Goal: Task Accomplishment & Management: Complete application form

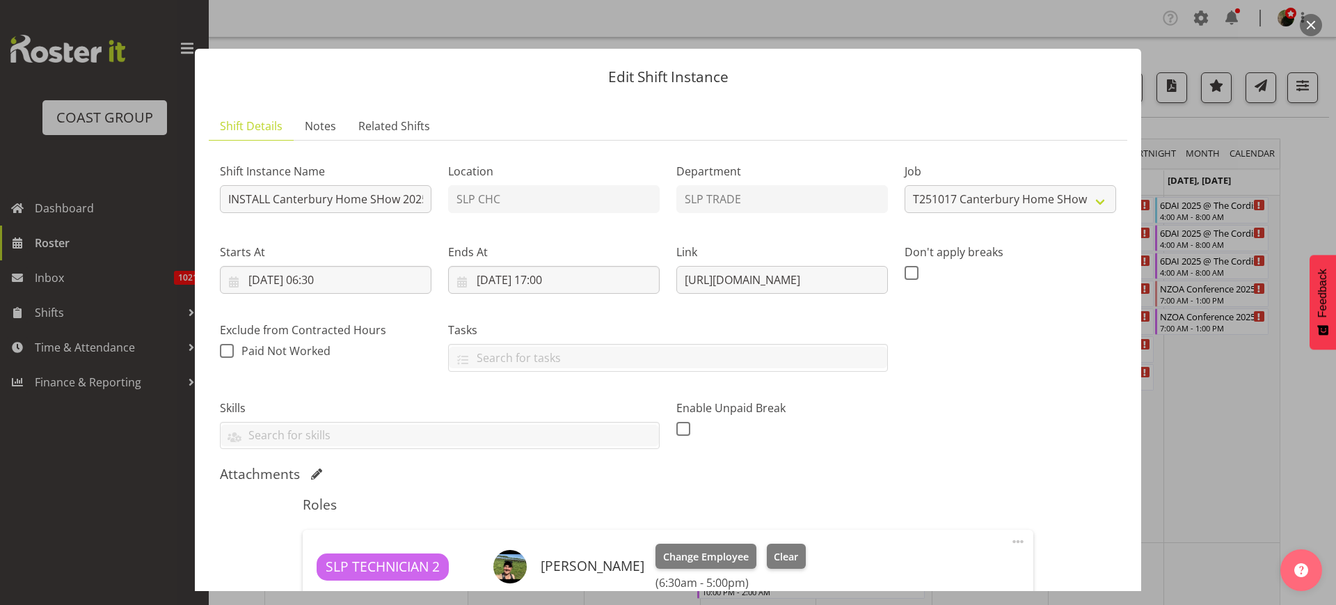
select select "9158"
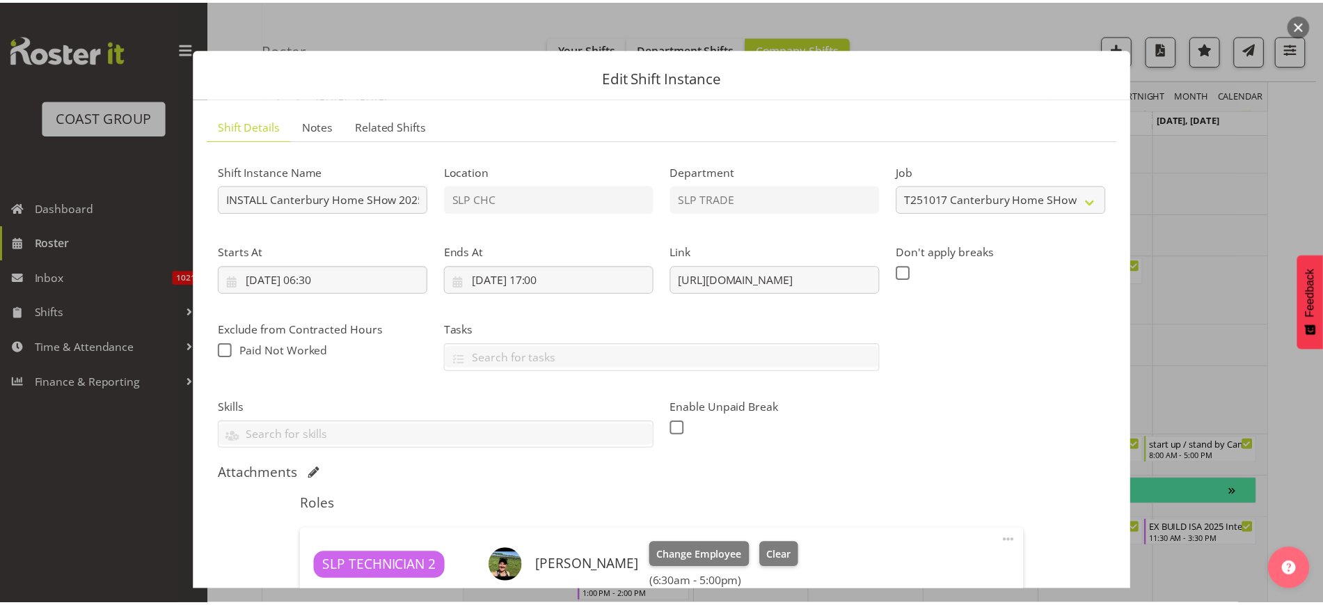
scroll to position [1479, 0]
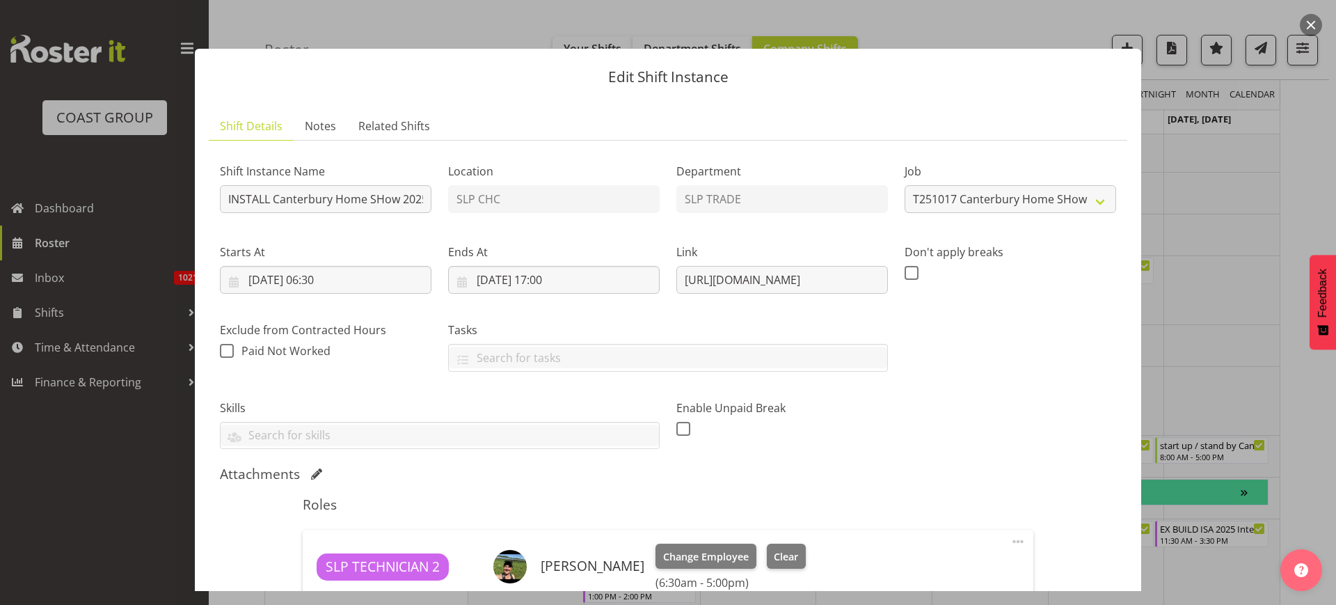
click at [1310, 20] on button "button" at bounding box center [1311, 25] width 22 height 22
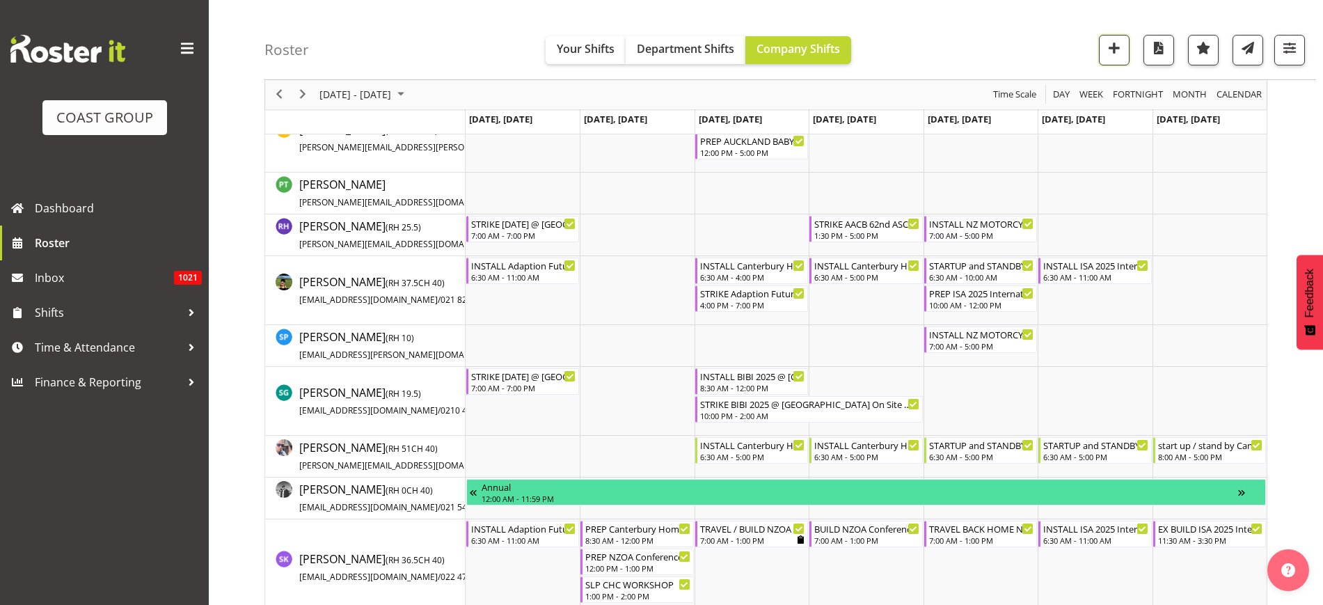
click at [1106, 51] on span "button" at bounding box center [1114, 48] width 18 height 18
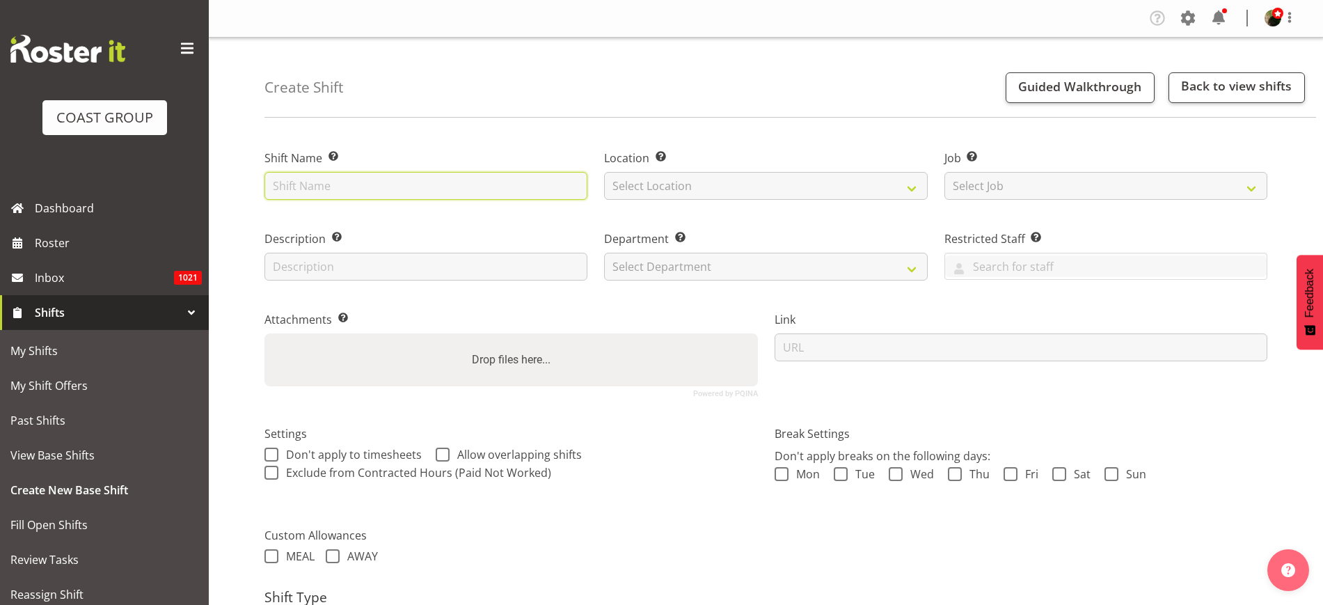
click at [380, 188] on input "text" at bounding box center [425, 186] width 323 height 28
click at [387, 180] on input "text" at bounding box center [425, 186] width 323 height 28
paste input "AWCI CHC CASUAL"
type input "AWCI CHC CASUAL @ [PERSON_NAME] On SIte @ 0900"
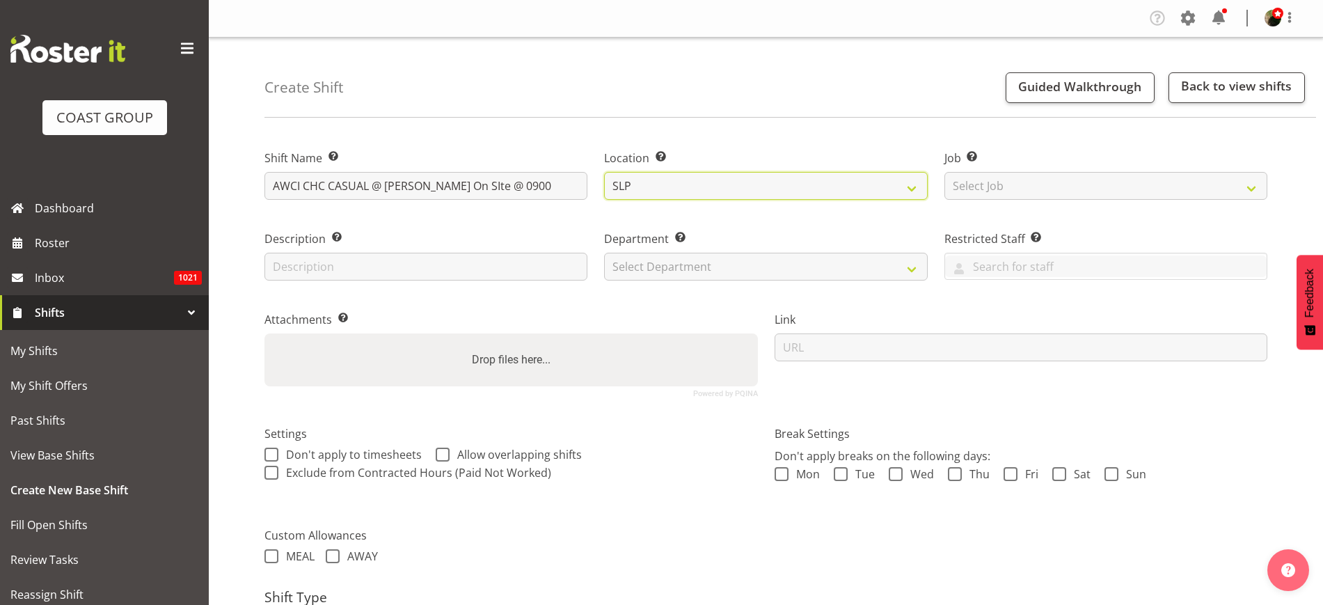
select select "541"
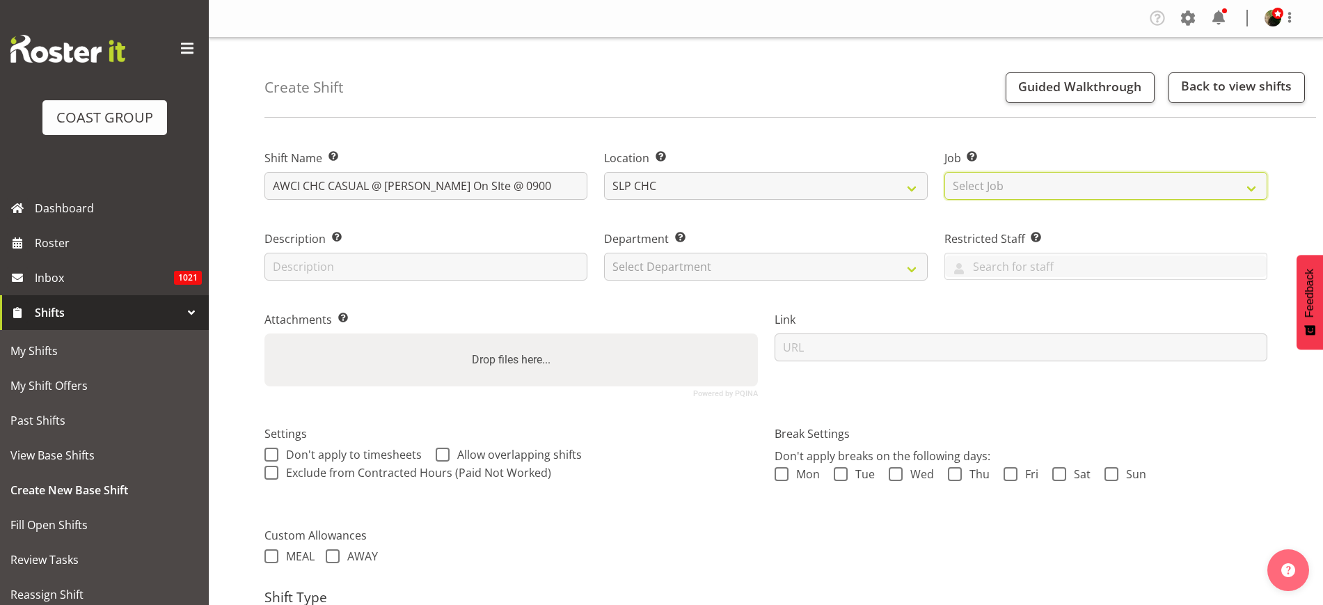
click at [1014, 186] on select "Select Job Create new job 1 Carlton Events 1 Carlton Hamilton 1 Carlton Welling…" at bounding box center [1105, 186] width 323 height 28
select select "0"
click at [944, 172] on select "Select Job Create new job 1 Carlton Events 1 Carlton Hamilton 1 Carlton Welling…" at bounding box center [1105, 186] width 323 height 28
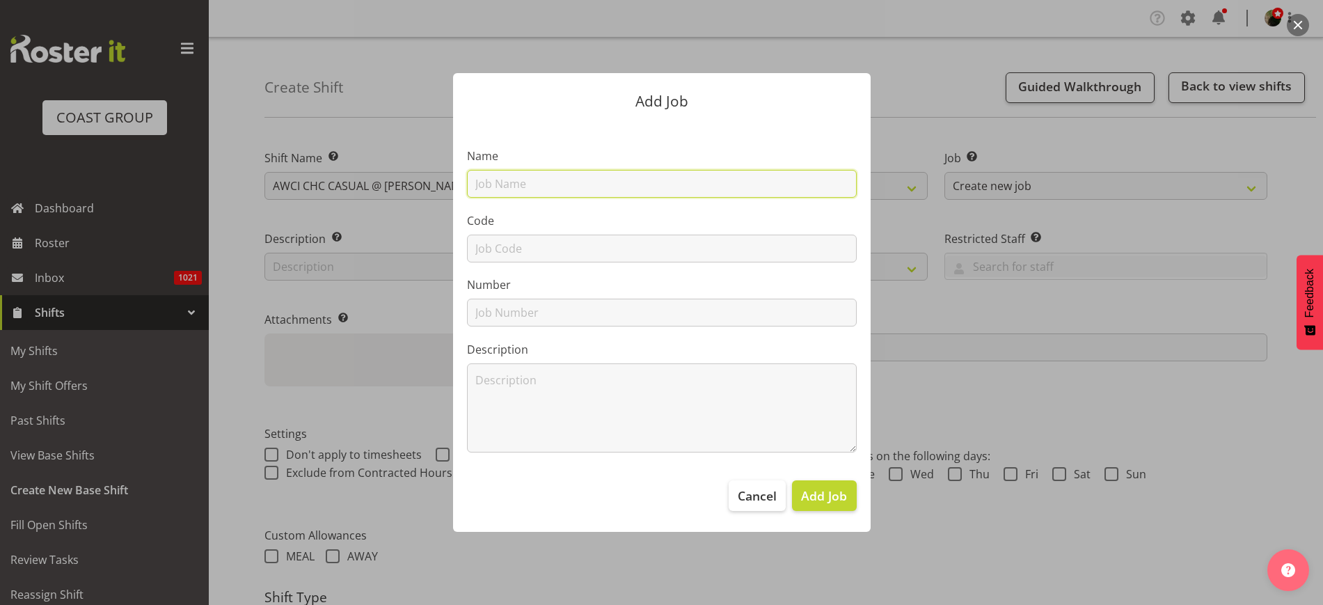
click at [516, 183] on input "text" at bounding box center [662, 184] width 390 height 28
paste input "AWCI CHC CASUAL"
type input "T251011-2 AWCI CHC CASUAL"
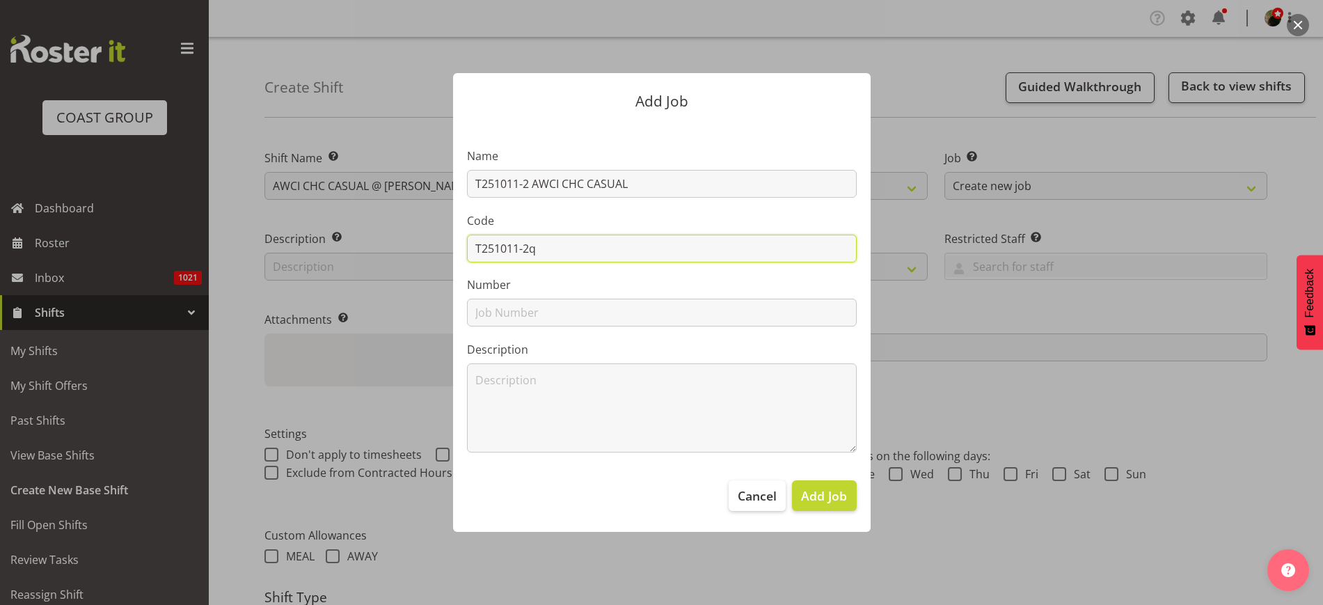
click at [583, 245] on input "T251011-2q" at bounding box center [662, 248] width 390 height 28
type input "T251011-2"
click at [525, 303] on input "text" at bounding box center [662, 313] width 390 height 28
type input "T251011-2"
click at [819, 492] on span "Add Job" at bounding box center [824, 495] width 46 height 18
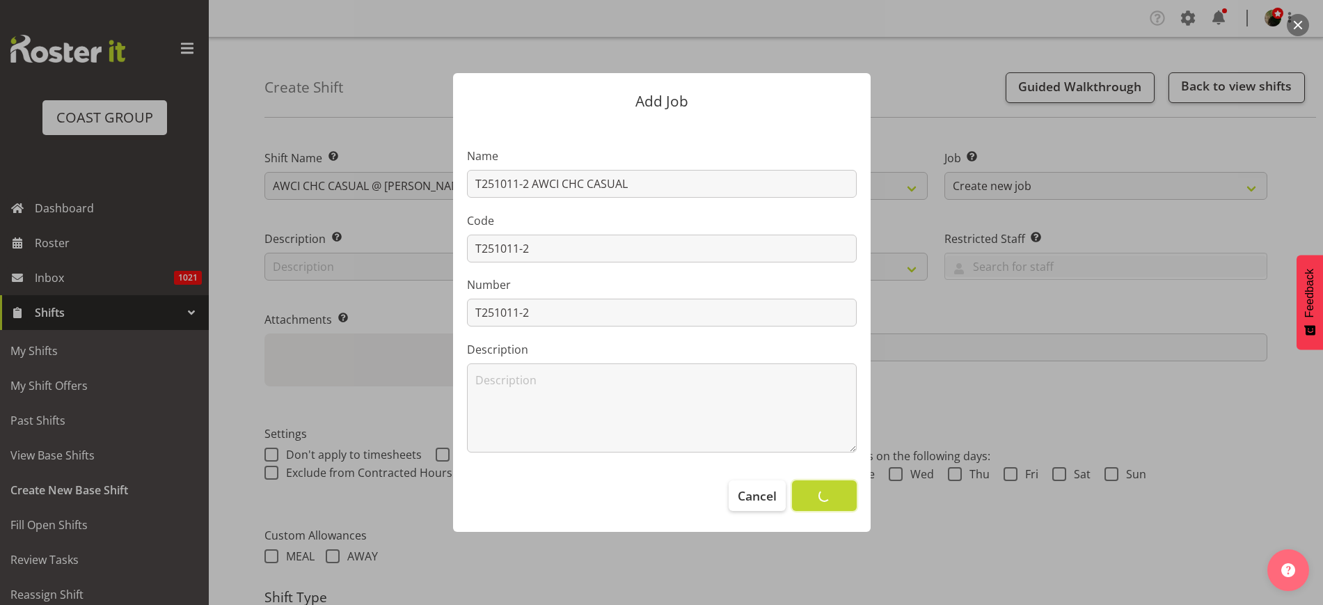
select select
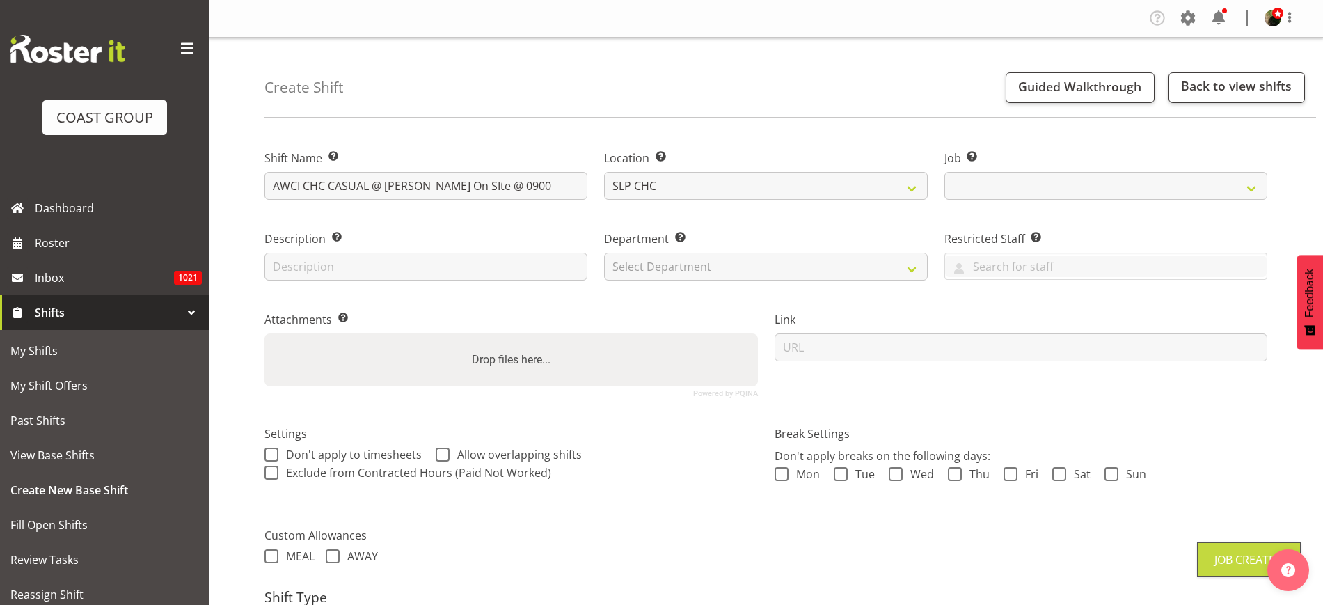
select select "10783"
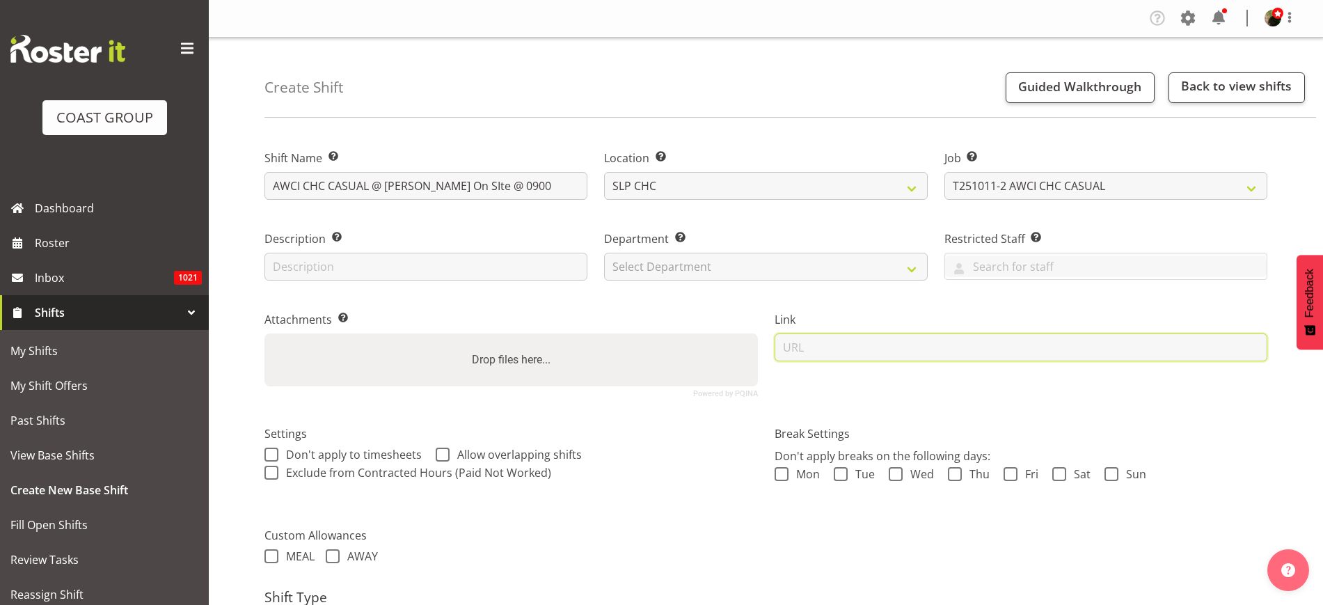
click at [918, 341] on input "url" at bounding box center [1020, 347] width 493 height 28
paste input "https://drive.google.com/drive/folders/1TZSMfAzttStUmod2h7taZLHydeSComhX?usp=dr…"
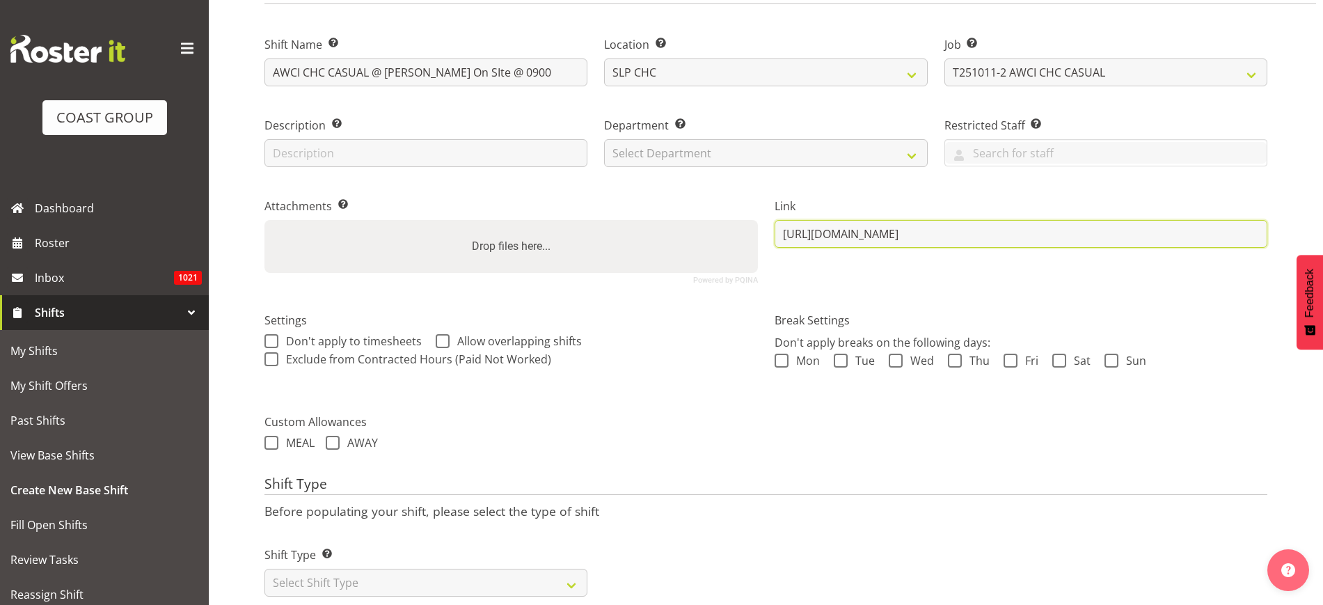
scroll to position [151, 0]
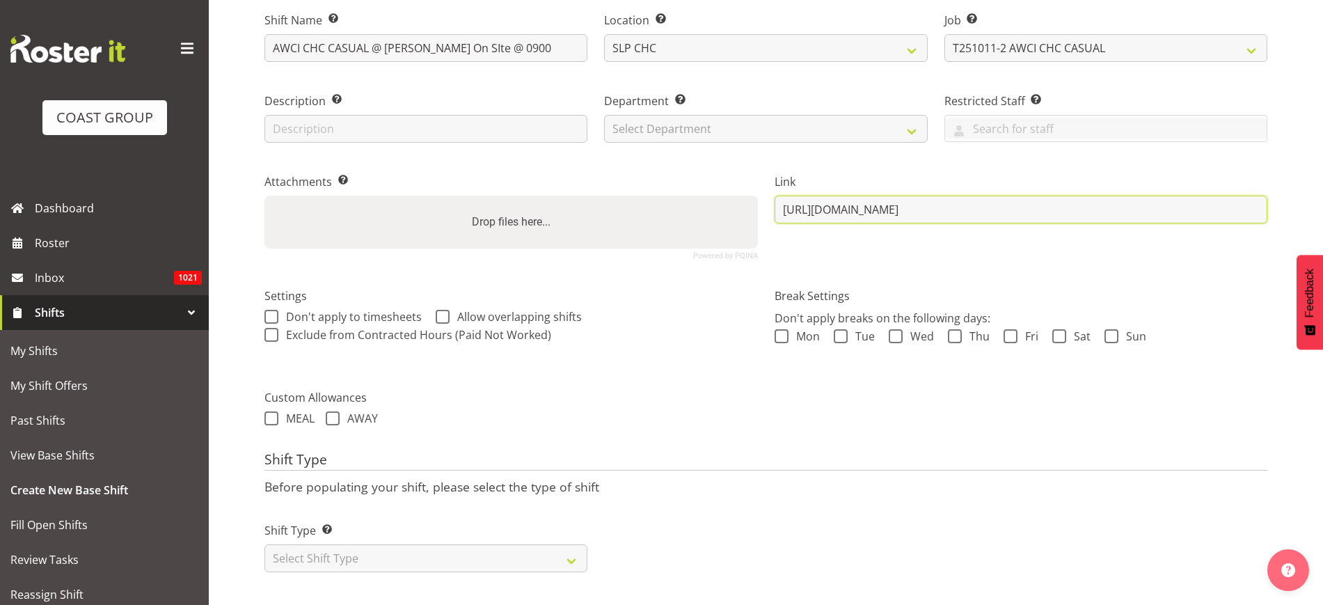
type input "https://drive.google.com/drive/folders/1TZSMfAzttStUmod2h7taZLHydeSComhX?usp=dr…"
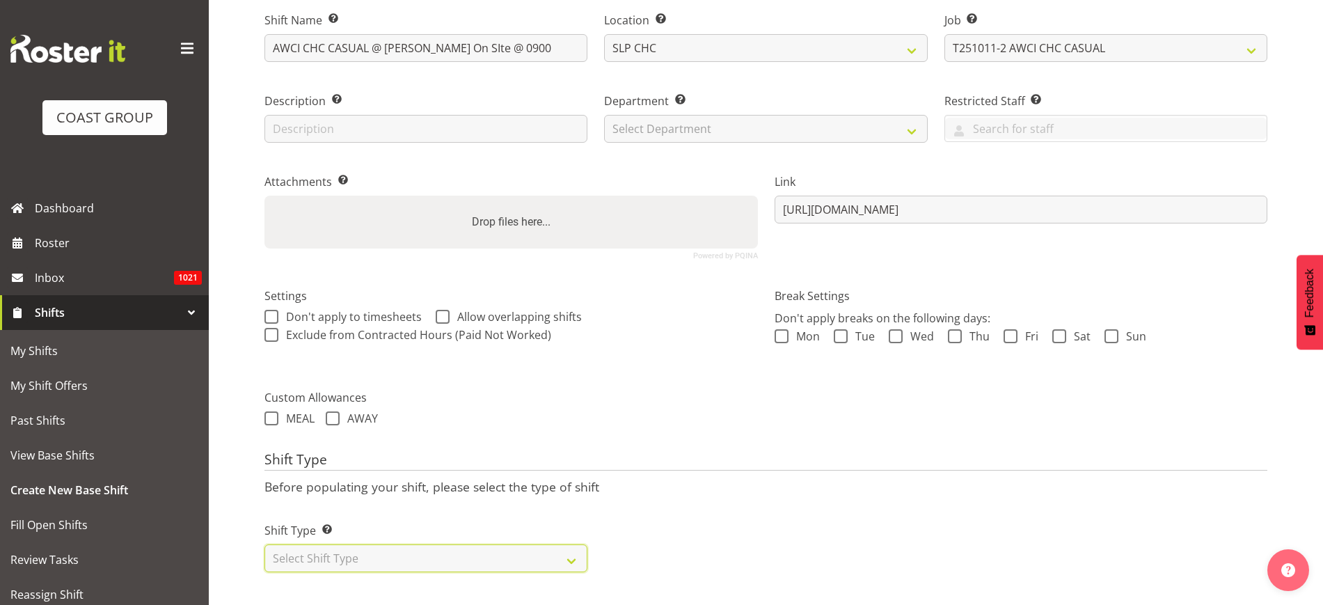
click at [337, 554] on select "Select Shift Type One Off Shift Recurring Shift Rotating Shift" at bounding box center [425, 558] width 323 height 28
click at [264, 544] on select "Select Shift Type One Off Shift Recurring Shift Rotating Shift" at bounding box center [425, 558] width 323 height 28
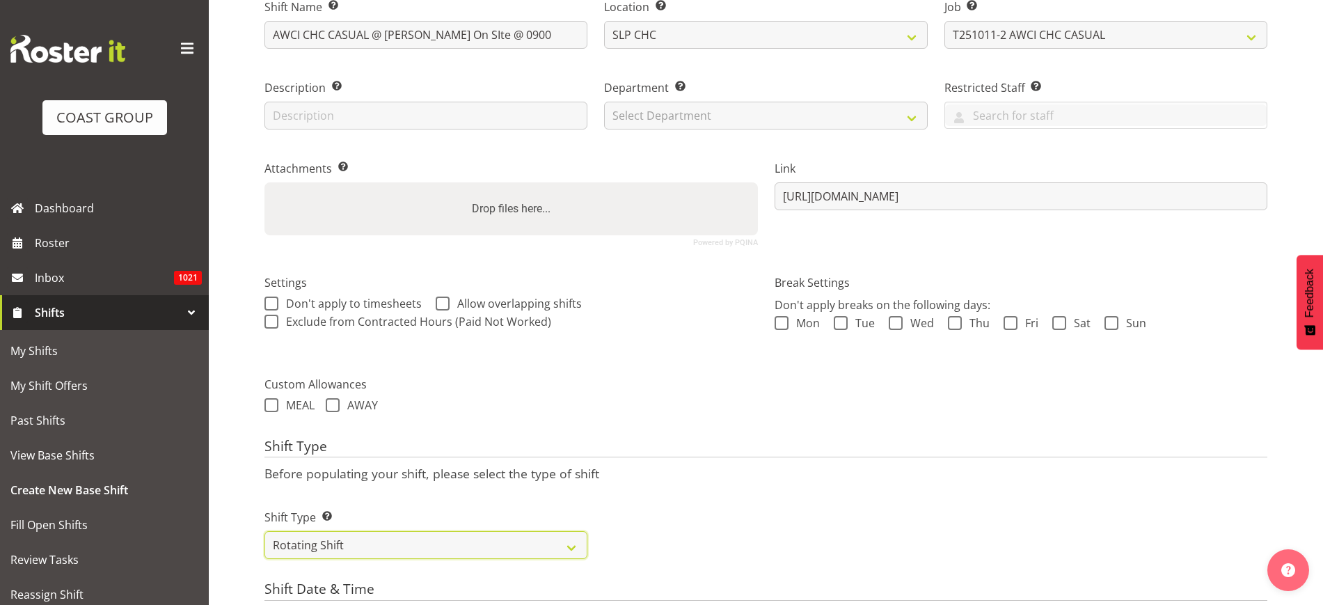
click at [347, 541] on select "One Off Shift Recurring Shift Rotating Shift" at bounding box center [425, 545] width 323 height 28
select select "recurring"
click at [264, 531] on select "One Off Shift Recurring Shift Rotating Shift" at bounding box center [425, 545] width 323 height 28
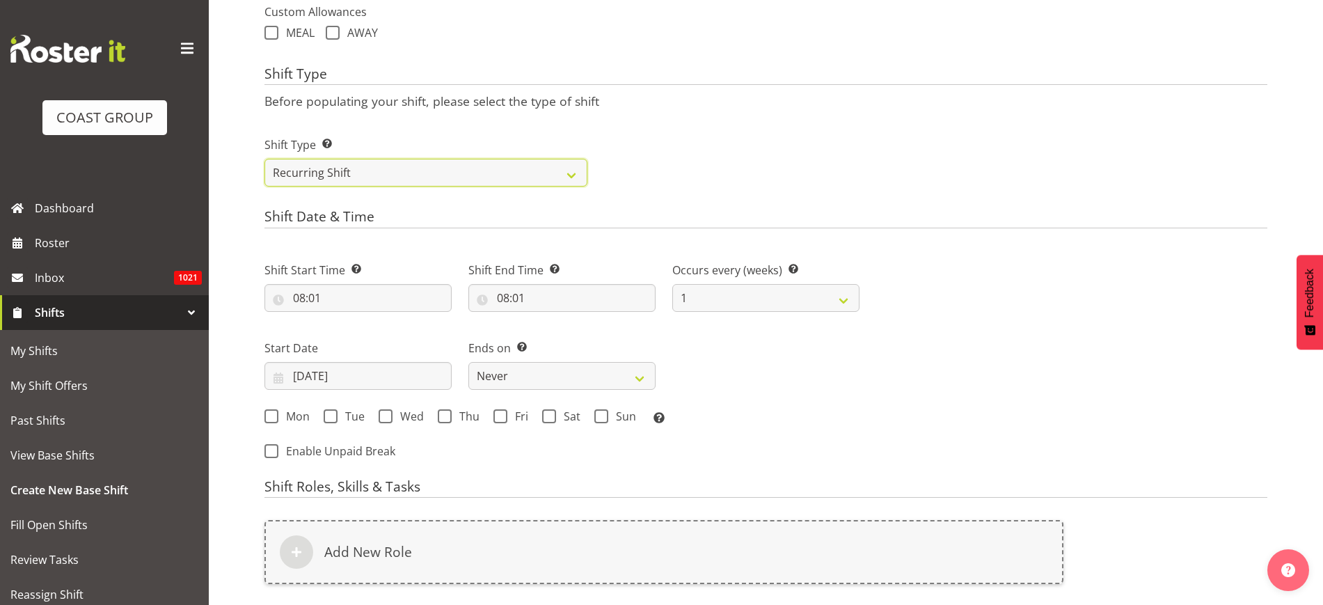
scroll to position [586, 0]
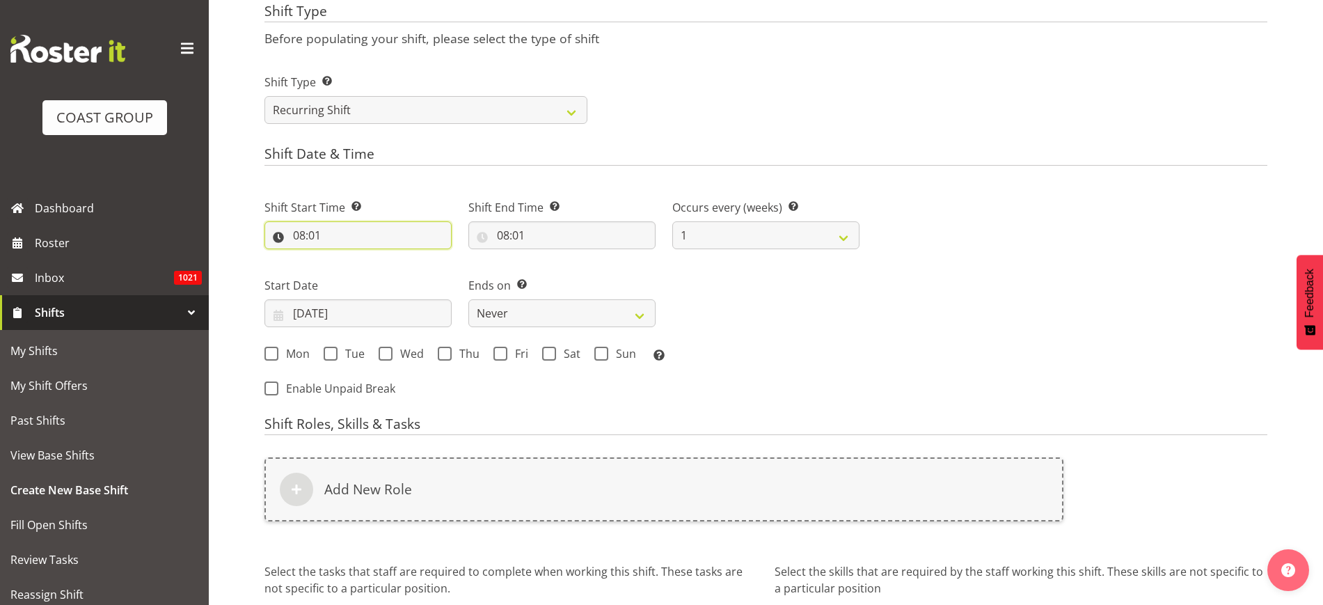
click at [329, 232] on input "08:01" at bounding box center [357, 235] width 187 height 28
select select "2"
type input "08:02"
select select "3"
type input "08:03"
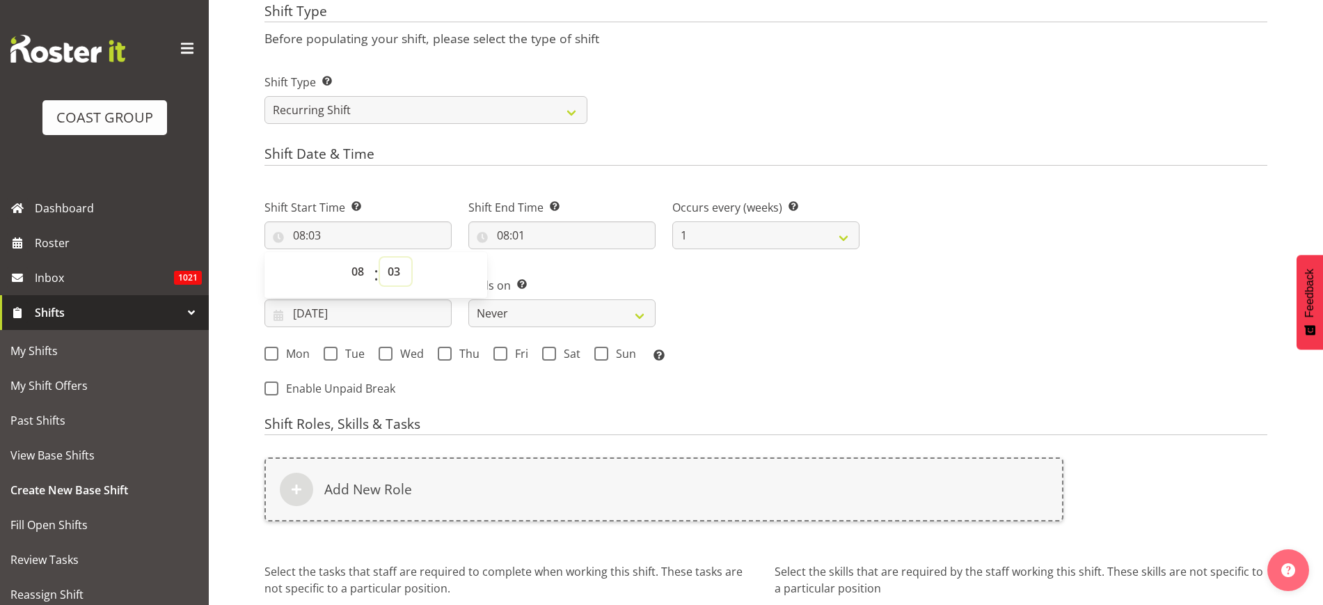
select select "4"
type input "08:04"
select select "5"
type input "08:05"
select select "6"
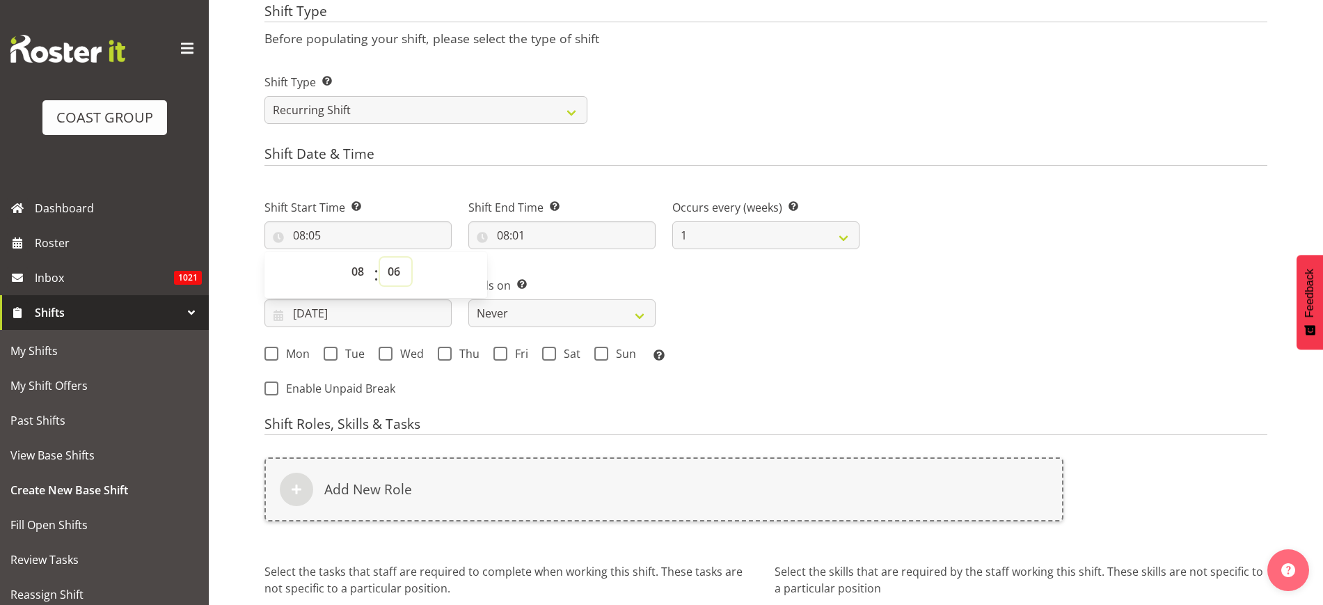
type input "08:06"
select select "7"
type input "08:07"
select select "8"
type input "08:08"
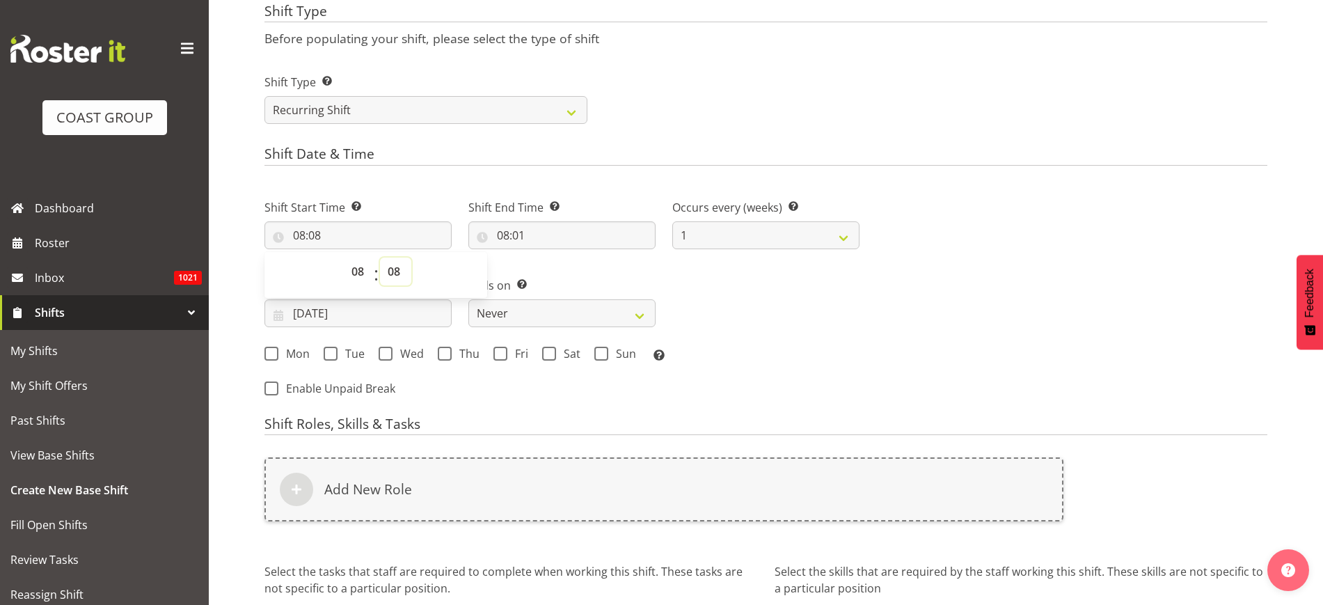
select select "9"
type input "08:09"
select select "0"
type input "08:00"
click at [511, 231] on input "08:01" at bounding box center [561, 235] width 187 height 28
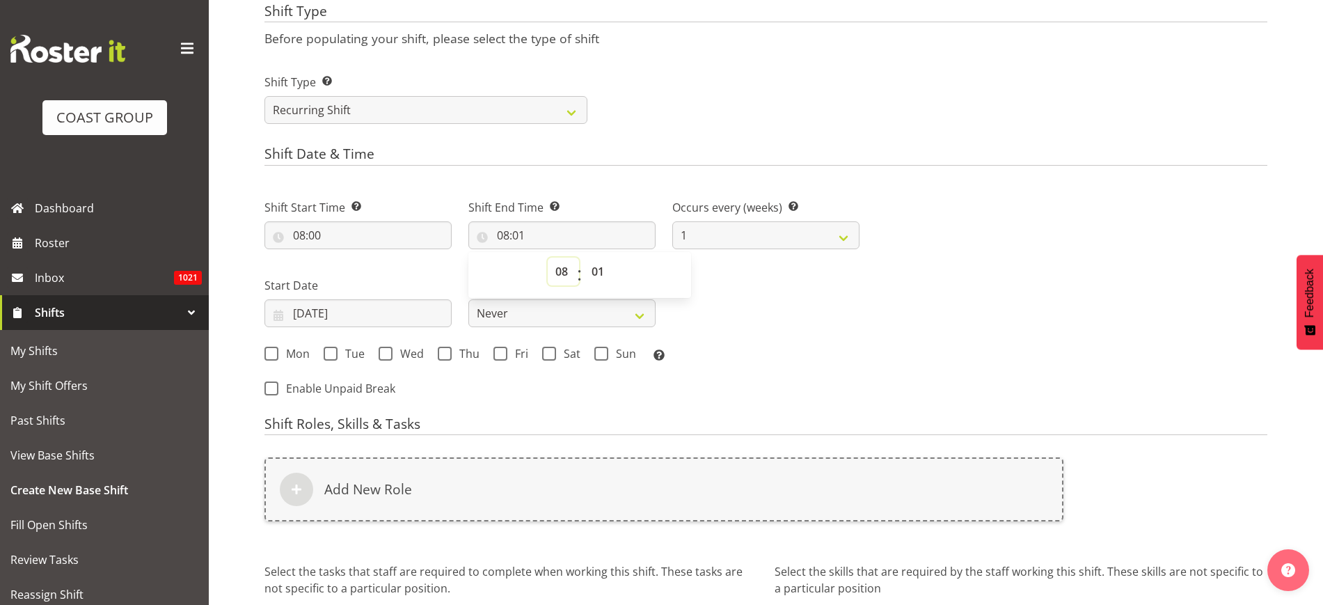
click at [560, 266] on select "00 01 02 03 04 05 06 07 08 09 10 11 12 13 14 15 16 17 18 19 20 21 22 23" at bounding box center [563, 271] width 31 height 28
select select "11"
click at [548, 257] on select "00 01 02 03 04 05 06 07 08 09 10 11 12 13 14 15 16 17 18 19 20 21 22 23" at bounding box center [563, 271] width 31 height 28
type input "11:01"
select select "2"
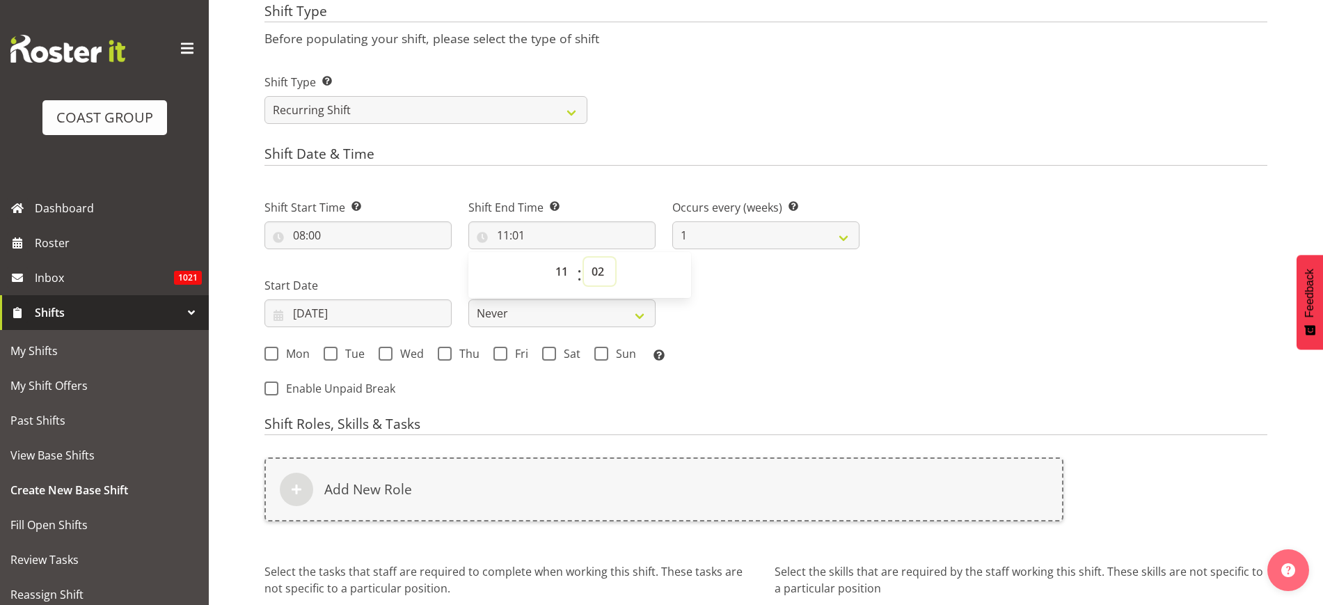
type input "11:02"
select select "3"
type input "11:03"
select select "4"
type input "11:04"
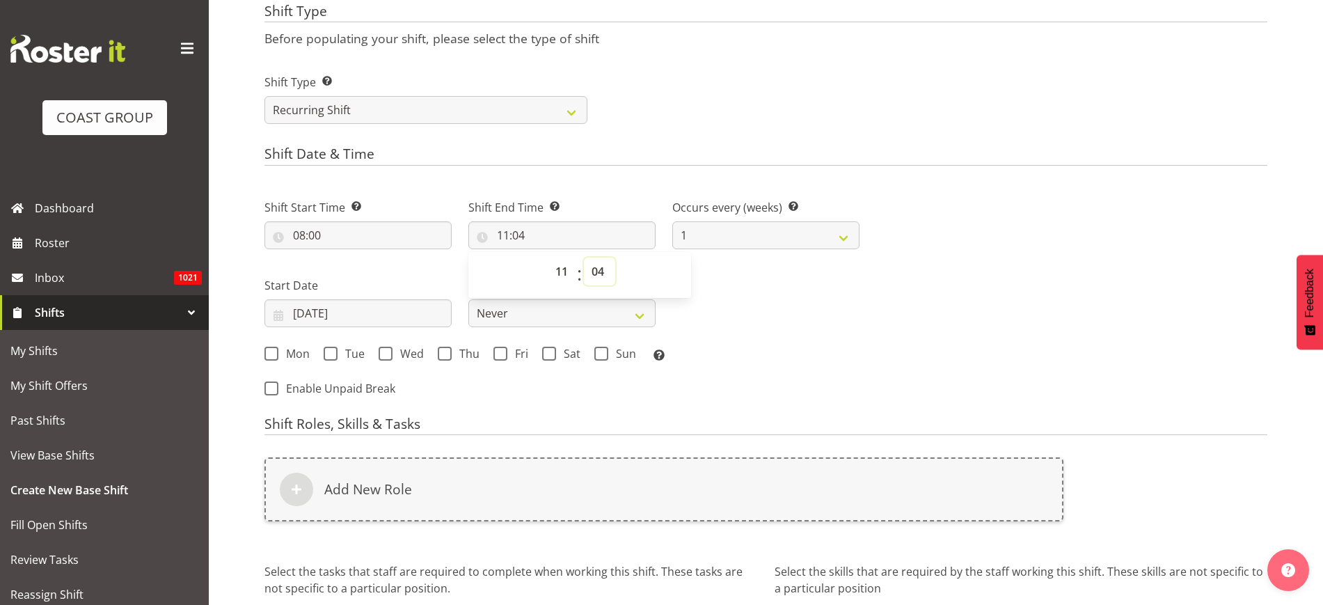
select select "5"
type input "11:05"
select select "6"
type input "11:06"
select select "7"
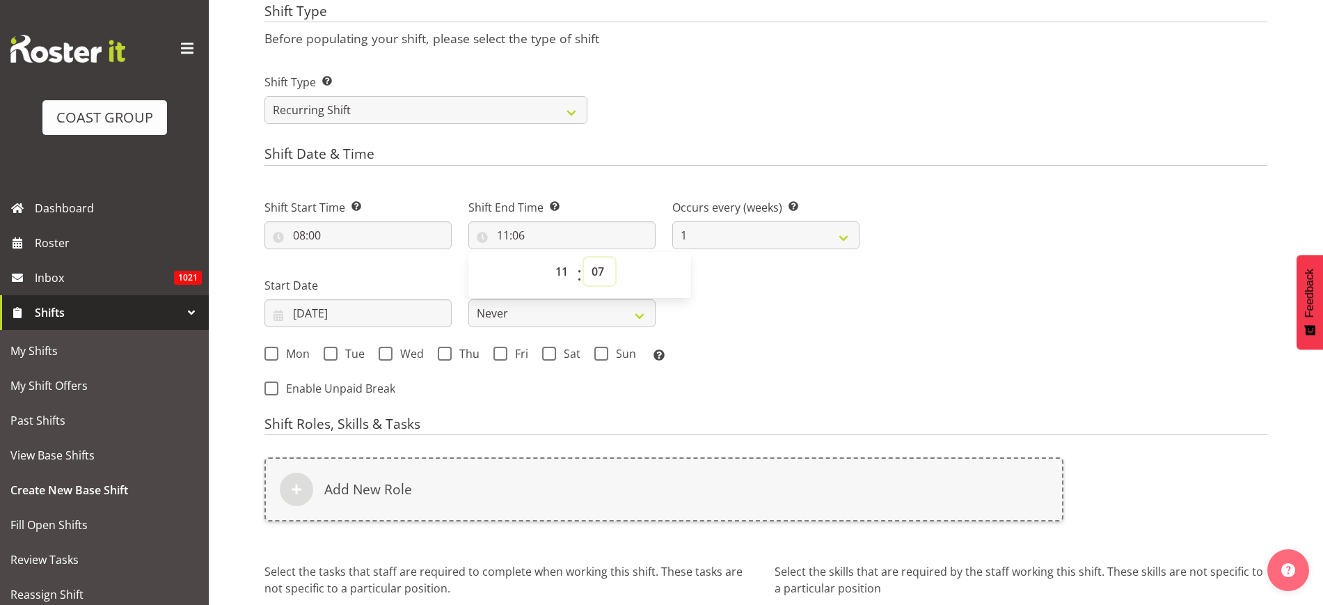
type input "11:07"
select select "8"
type input "11:08"
select select "9"
type input "11:09"
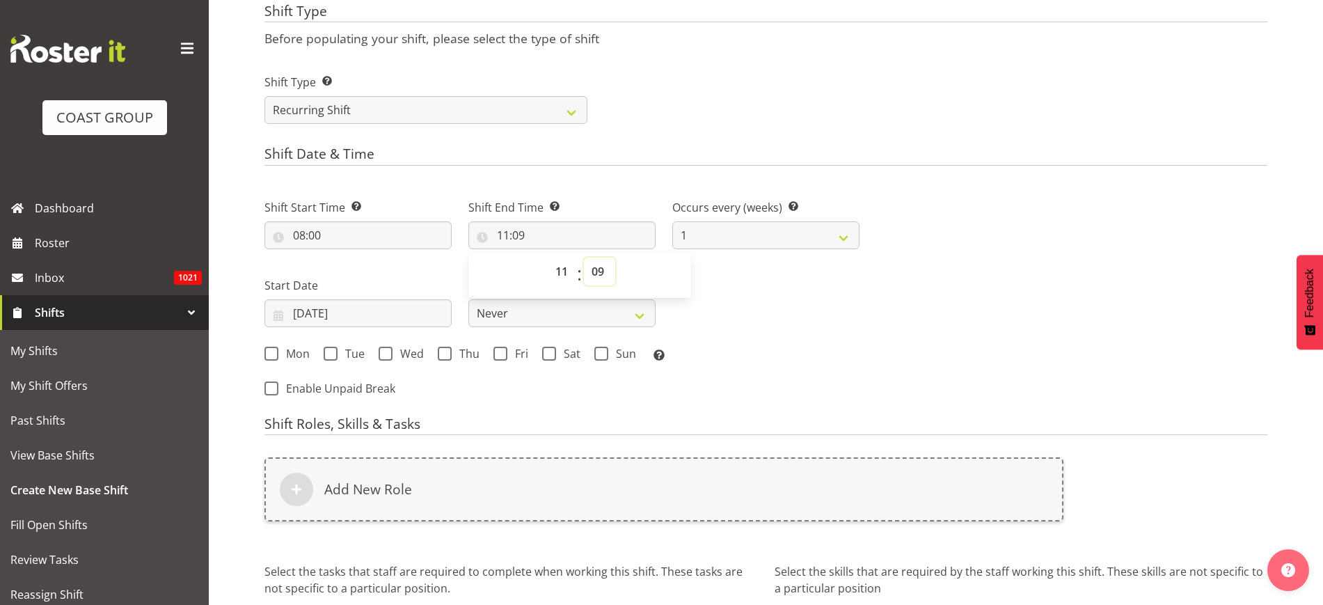
select select "0"
type input "11:00"
click at [353, 314] on input "07/10/2025" at bounding box center [357, 313] width 187 height 28
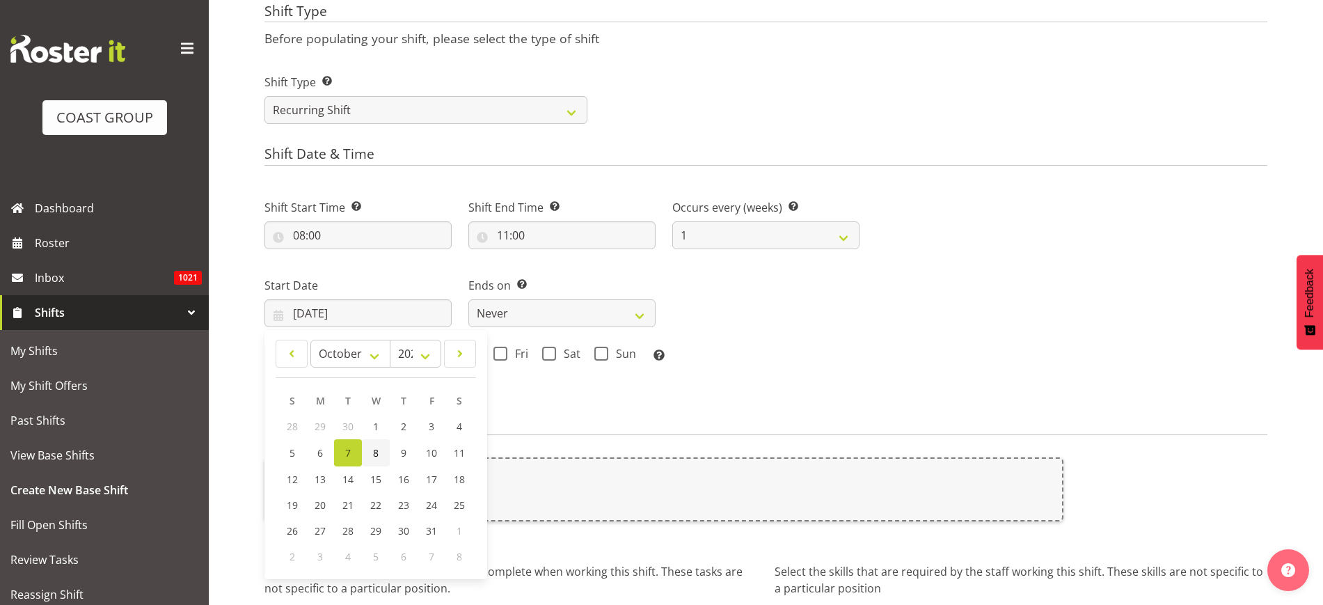
click at [379, 448] on link "8" at bounding box center [376, 452] width 28 height 27
type input "08/10/2025"
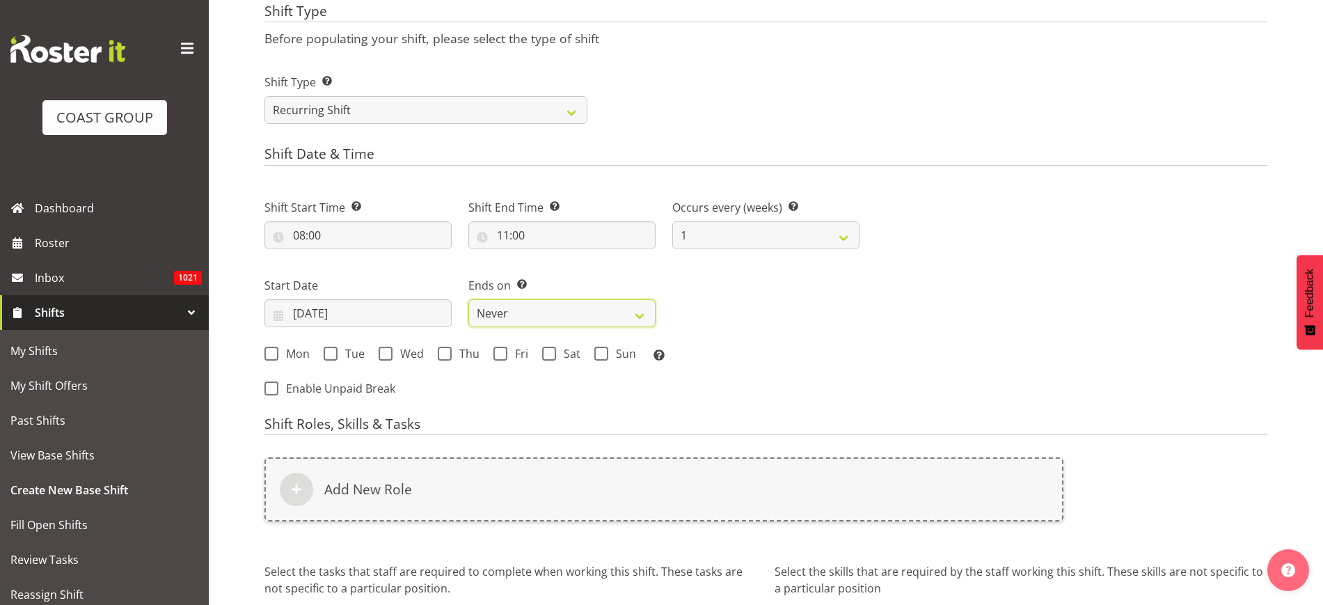
click at [505, 309] on select "Never On Date" at bounding box center [561, 313] width 187 height 28
select select "date"
click at [468, 299] on select "Never On Date" at bounding box center [561, 313] width 187 height 28
select select "9"
select select "2025"
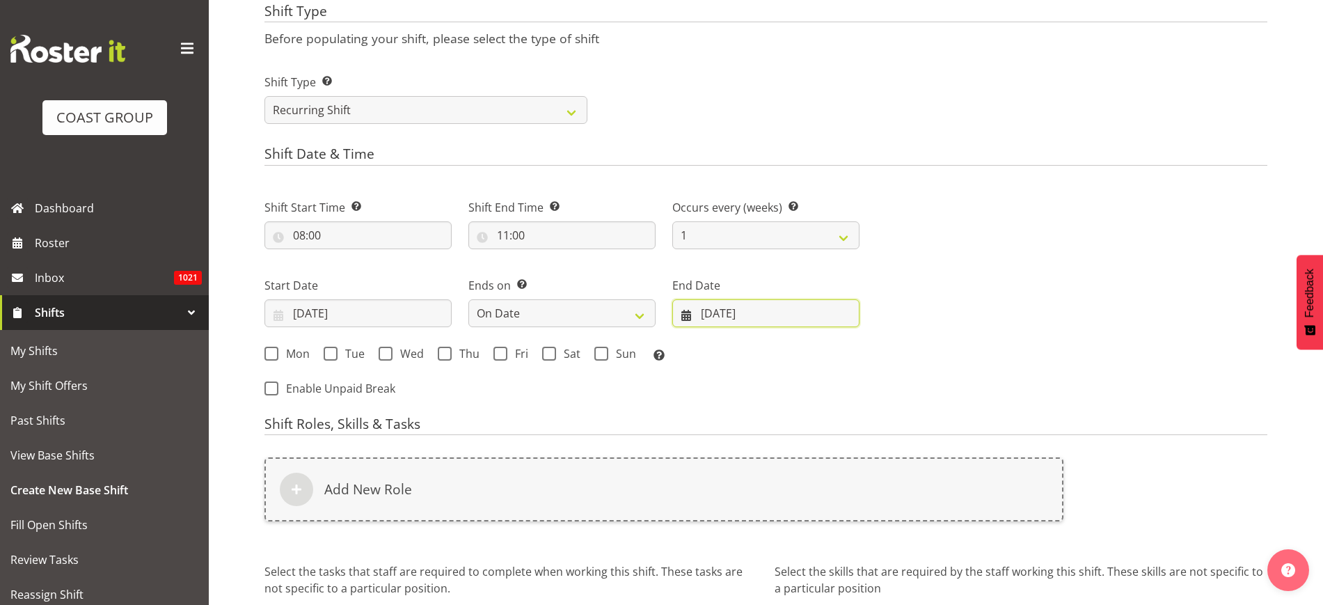
click at [733, 312] on input "07/10/2025" at bounding box center [765, 313] width 187 height 28
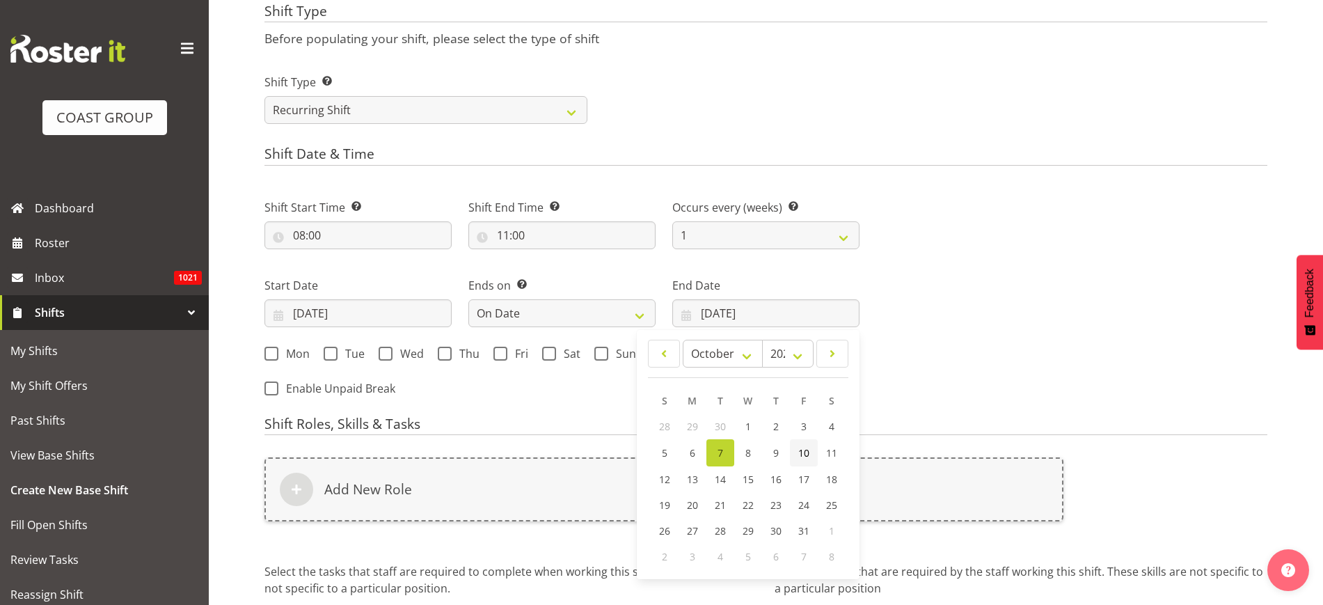
click at [804, 449] on span "10" at bounding box center [803, 452] width 11 height 13
type input "10/10/2025"
click at [290, 350] on span "Mon" at bounding box center [293, 354] width 31 height 14
click at [273, 350] on input "Mon" at bounding box center [268, 353] width 9 height 9
checkbox input "true"
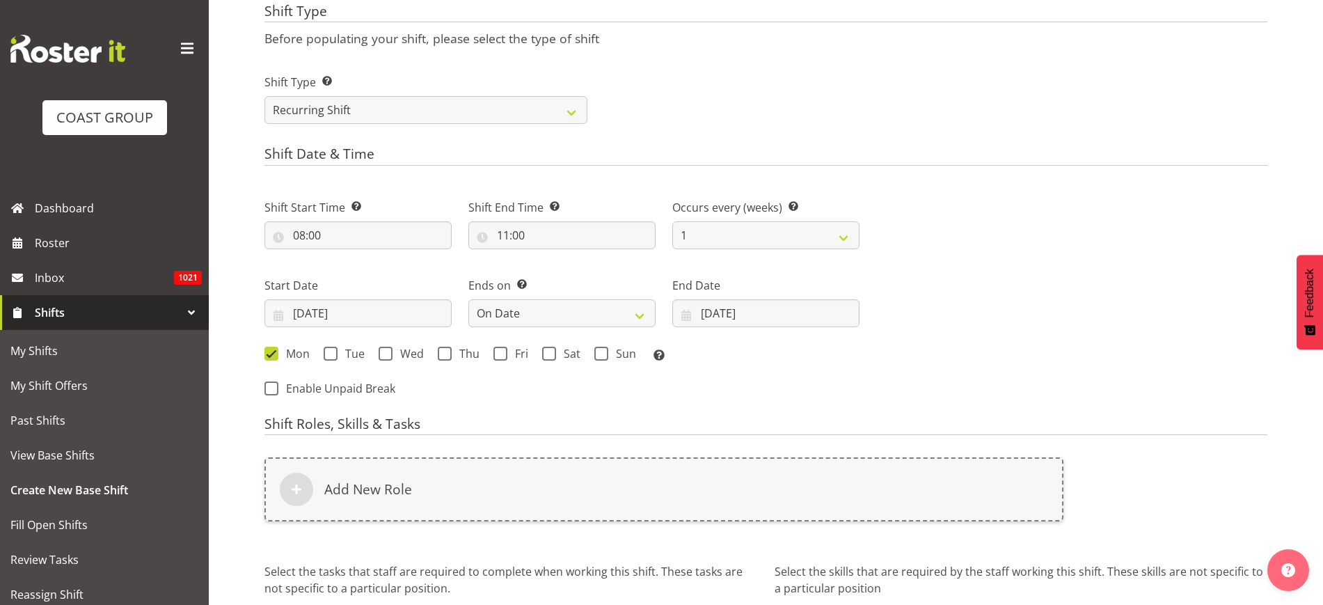
click at [344, 355] on span "Tue" at bounding box center [350, 354] width 27 height 14
click at [333, 355] on input "Tue" at bounding box center [328, 353] width 9 height 9
checkbox input "true"
click at [412, 353] on span "Wed" at bounding box center [407, 354] width 31 height 14
click at [388, 353] on input "Wed" at bounding box center [383, 353] width 9 height 9
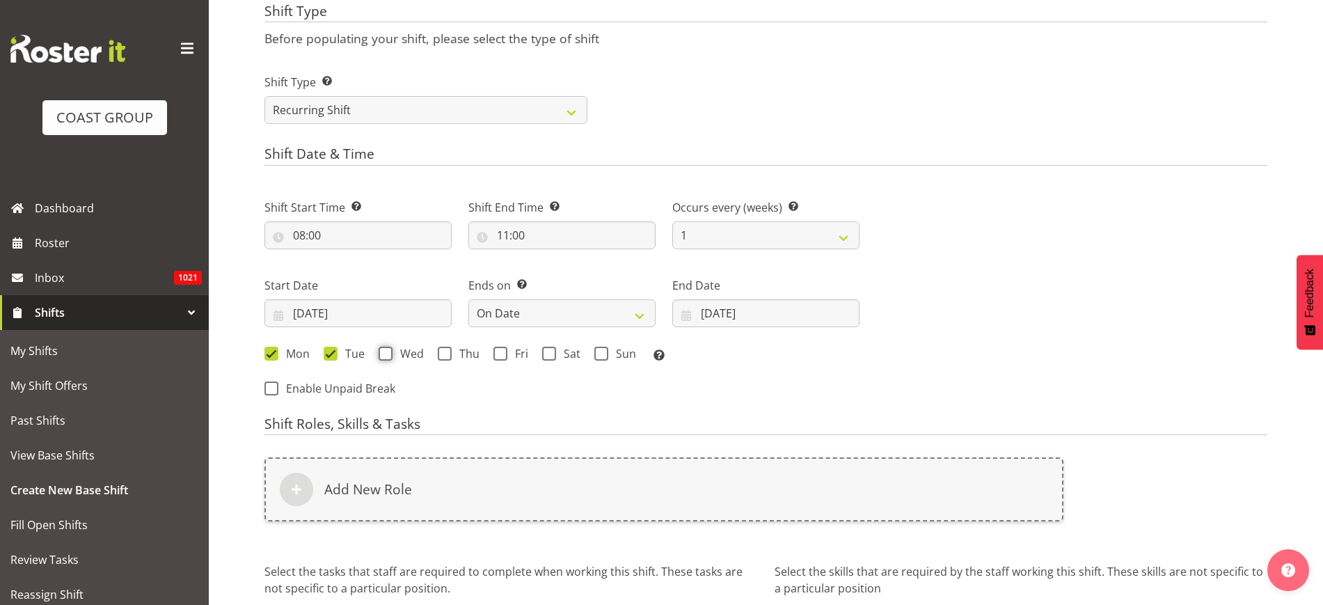
checkbox input "true"
click at [438, 355] on span at bounding box center [445, 354] width 14 height 14
click at [438, 355] on input "Thu" at bounding box center [442, 353] width 9 height 9
checkbox input "true"
click at [496, 356] on span at bounding box center [500, 354] width 14 height 14
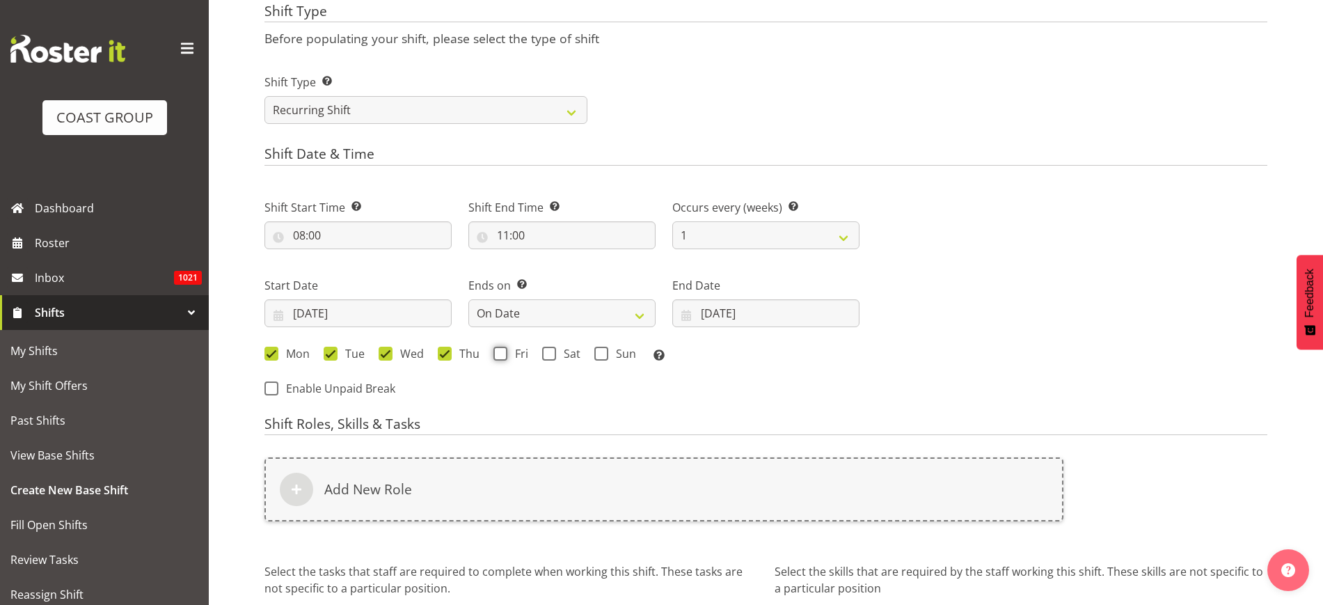
click at [496, 356] on input "Fri" at bounding box center [497, 353] width 9 height 9
checkbox input "true"
click at [550, 356] on span at bounding box center [549, 354] width 14 height 14
click at [550, 356] on input "Sat" at bounding box center [546, 353] width 9 height 9
checkbox input "true"
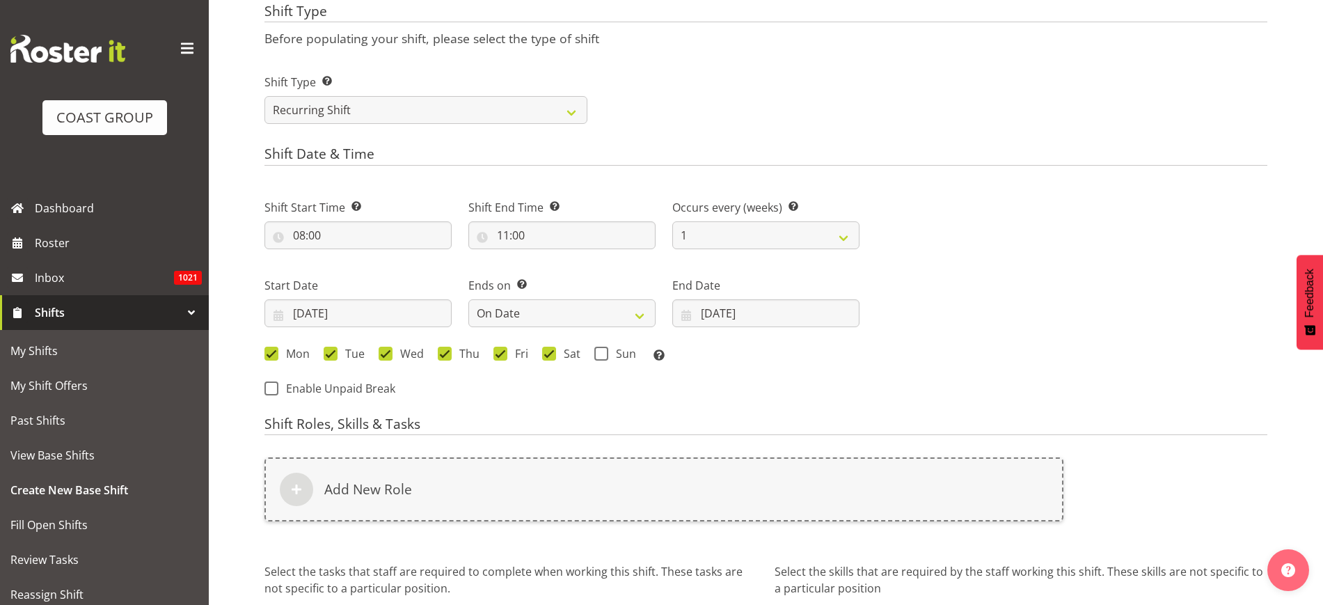
click at [597, 353] on span at bounding box center [601, 354] width 14 height 14
click at [597, 353] on input "Sun" at bounding box center [598, 353] width 9 height 9
checkbox input "true"
click at [462, 476] on div "Add New Role" at bounding box center [663, 489] width 799 height 64
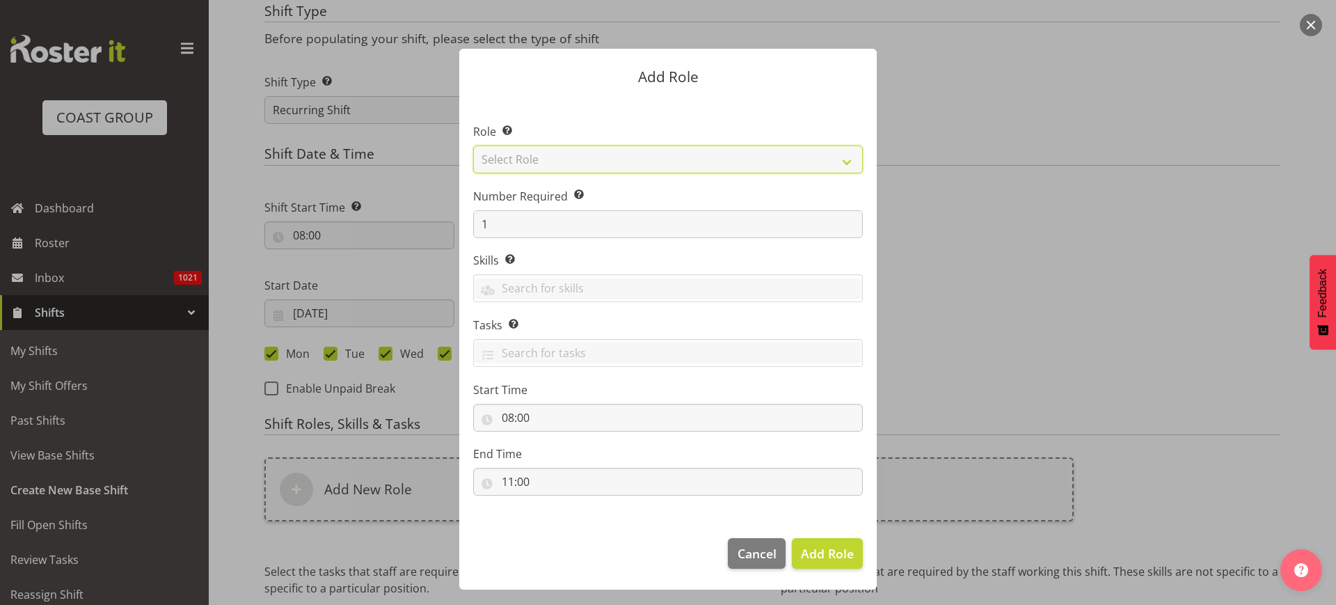
click at [566, 152] on select "Select Role ACCOUNT MANAGER ACCOUNT MANAGER DW ACCOUNTS AKL DIANNA VEHICLES AKL…" at bounding box center [668, 159] width 390 height 28
select select "123"
click at [473, 145] on select "Select Role ACCOUNT MANAGER ACCOUNT MANAGER DW ACCOUNTS AKL DIANNA VEHICLES AKL…" at bounding box center [668, 159] width 390 height 28
click at [825, 553] on span "Add Role" at bounding box center [827, 553] width 53 height 17
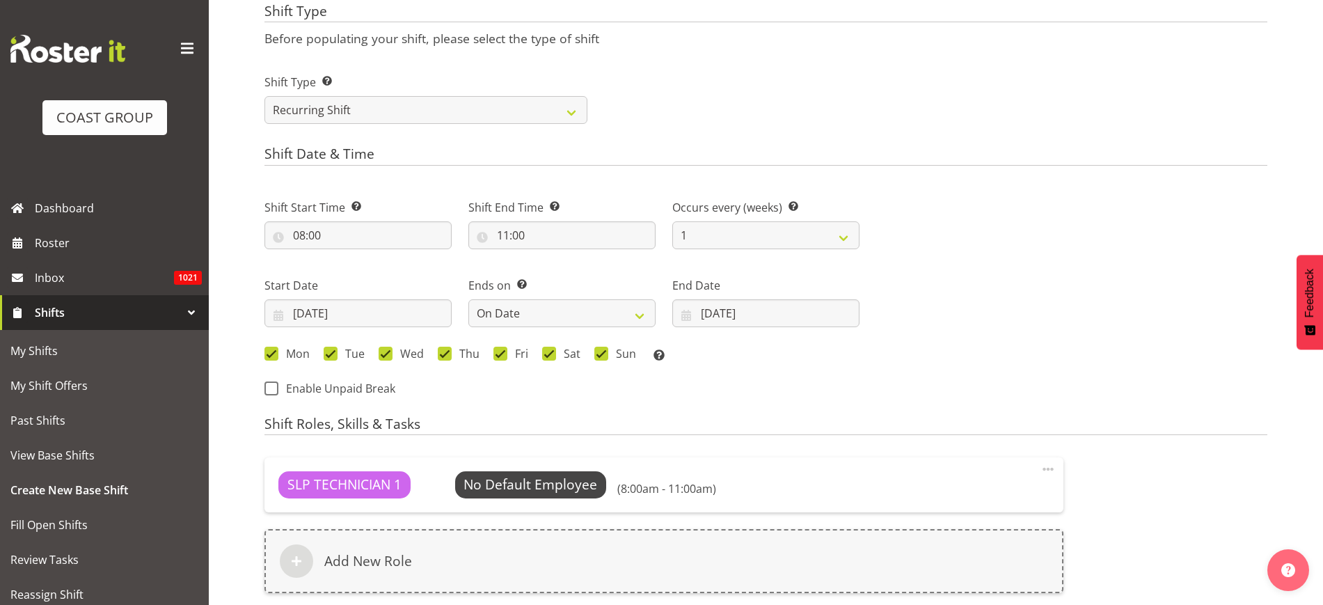
click at [341, 552] on h6 "Add New Role" at bounding box center [368, 560] width 88 height 17
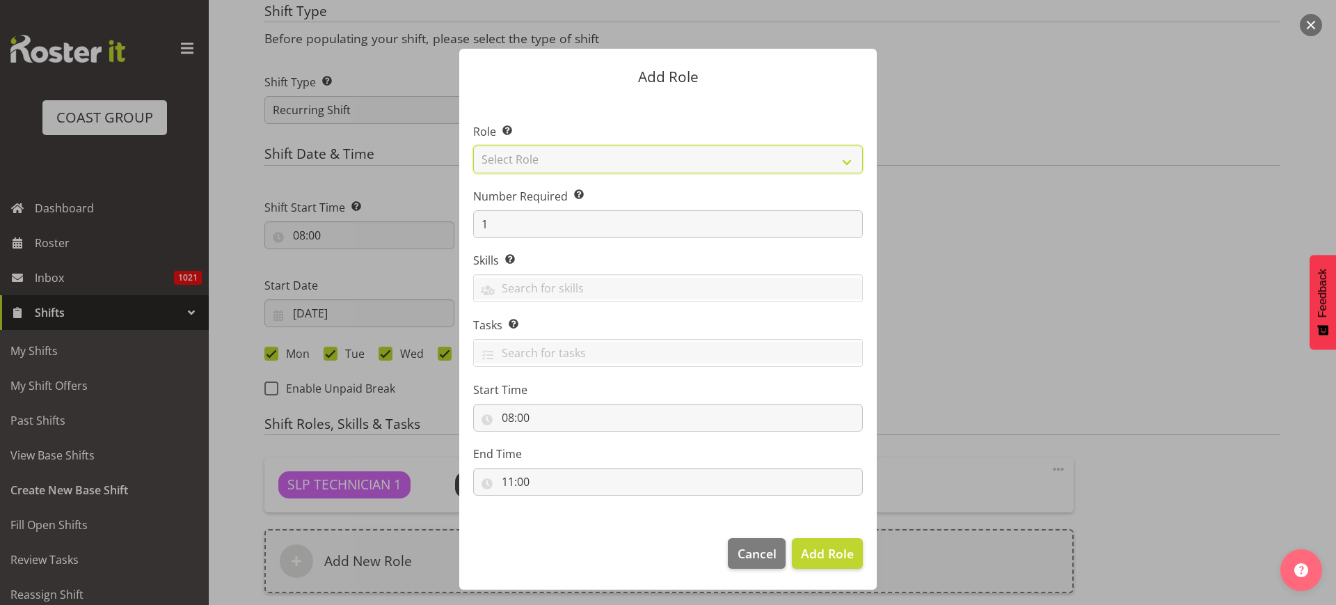
click at [568, 154] on select "Select Role ACCOUNT MANAGER ACCOUNT MANAGER DW ACCOUNTS AKL DIANNA VEHICLES AKL…" at bounding box center [668, 159] width 390 height 28
select select "247"
click at [473, 145] on select "Select Role ACCOUNT MANAGER ACCOUNT MANAGER DW ACCOUNTS AKL DIANNA VEHICLES AKL…" at bounding box center [668, 159] width 390 height 28
click at [820, 554] on span "Add Role" at bounding box center [827, 553] width 53 height 17
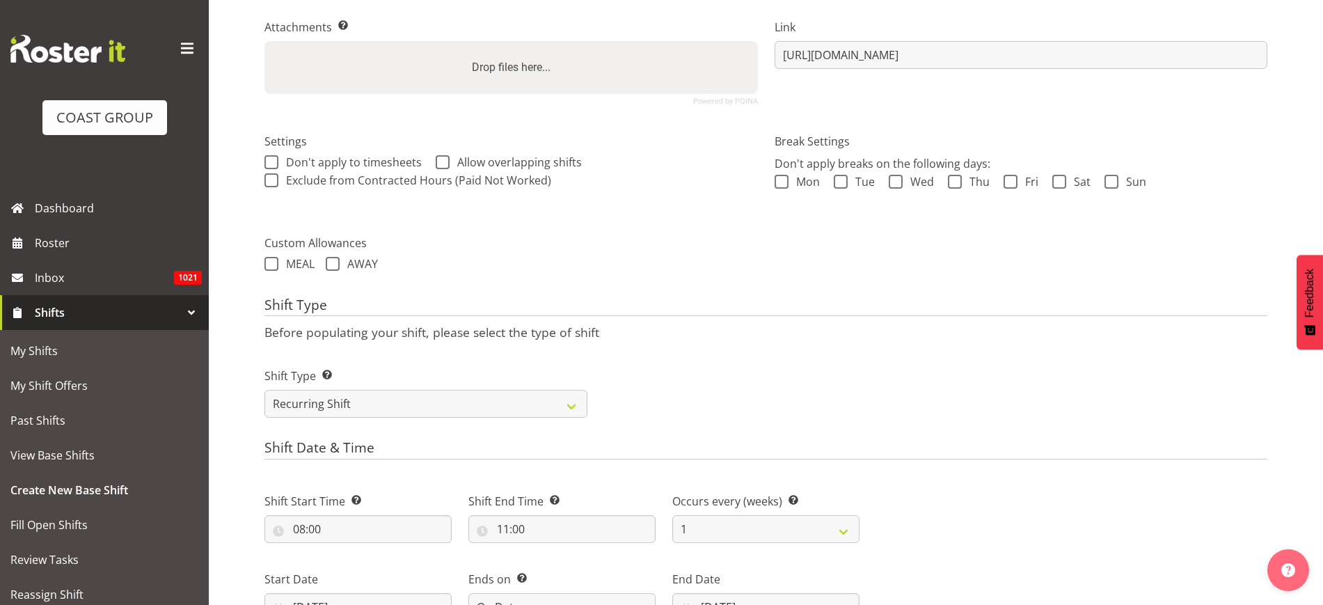
scroll to position [847, 0]
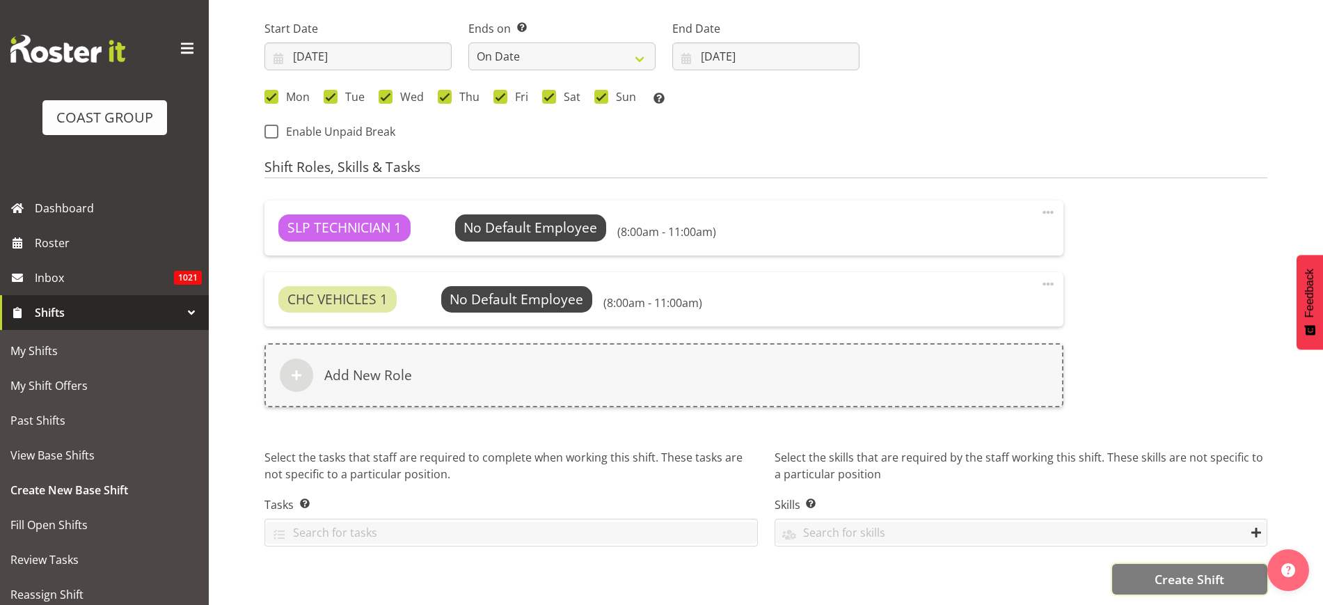
click at [1181, 571] on span "Create Shift" at bounding box center [1189, 579] width 70 height 18
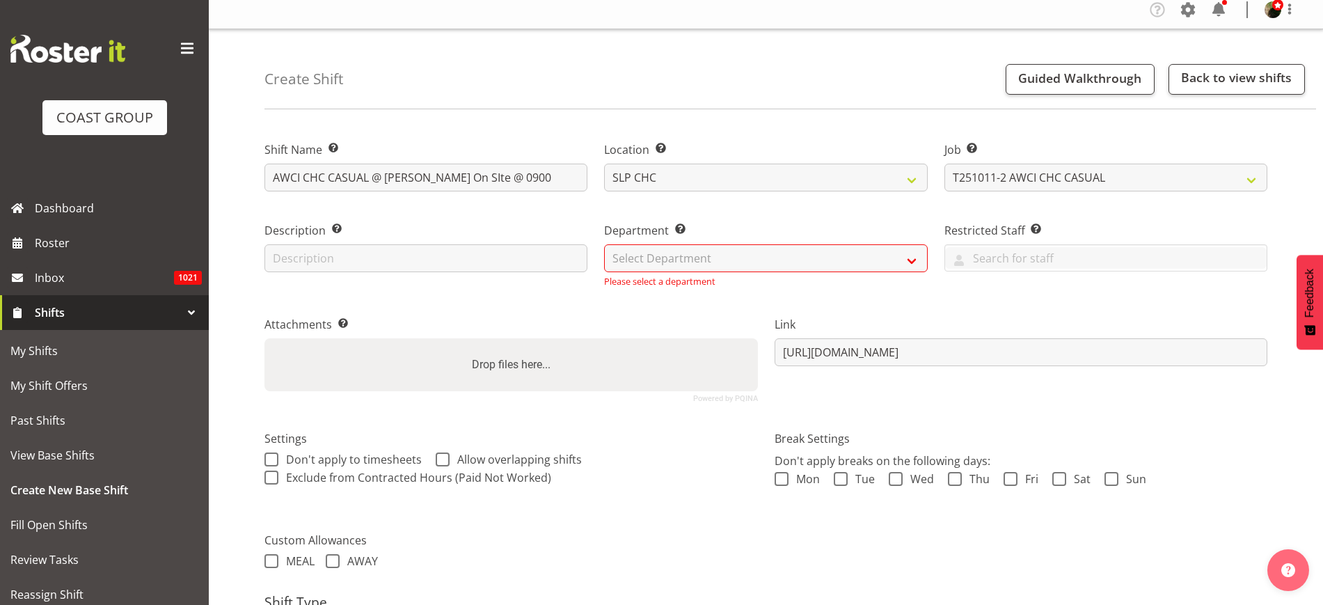
scroll to position [0, 0]
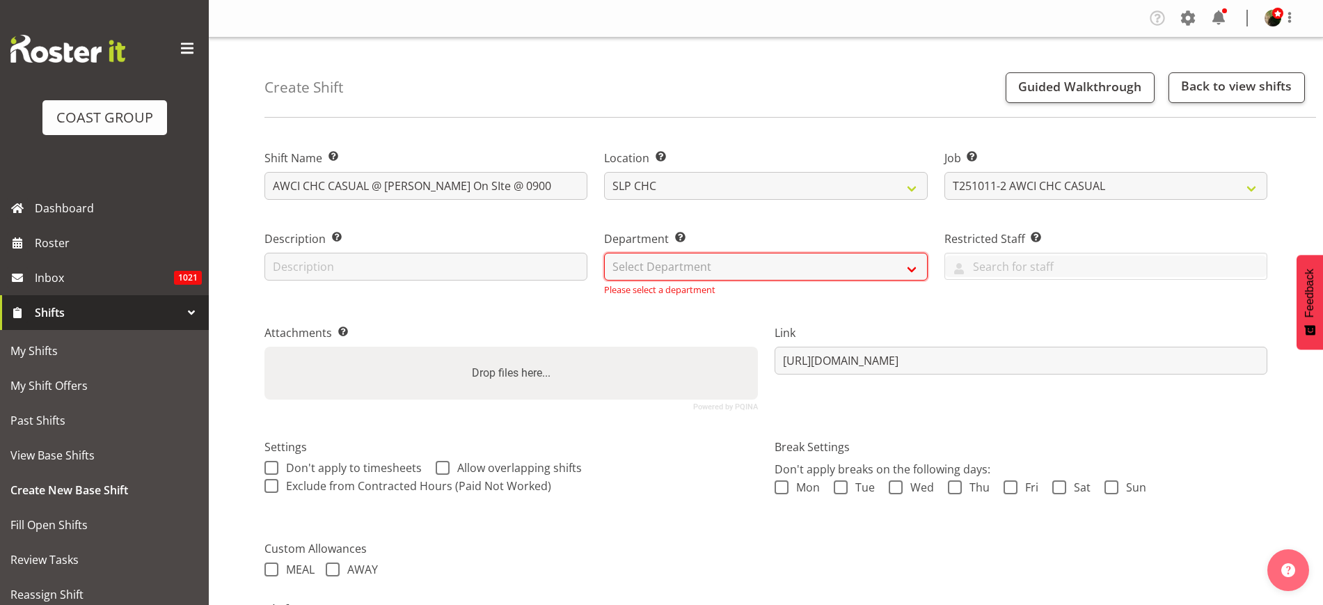
click at [693, 264] on select "Select Department CARLTON EVENTS Carlton Hamilton Carlton Wellington DW AKL DW …" at bounding box center [765, 267] width 323 height 28
select select "23"
click at [604, 253] on select "Select Department CARLTON EVENTS Carlton Hamilton Carlton Wellington DW AKL DW …" at bounding box center [765, 267] width 323 height 28
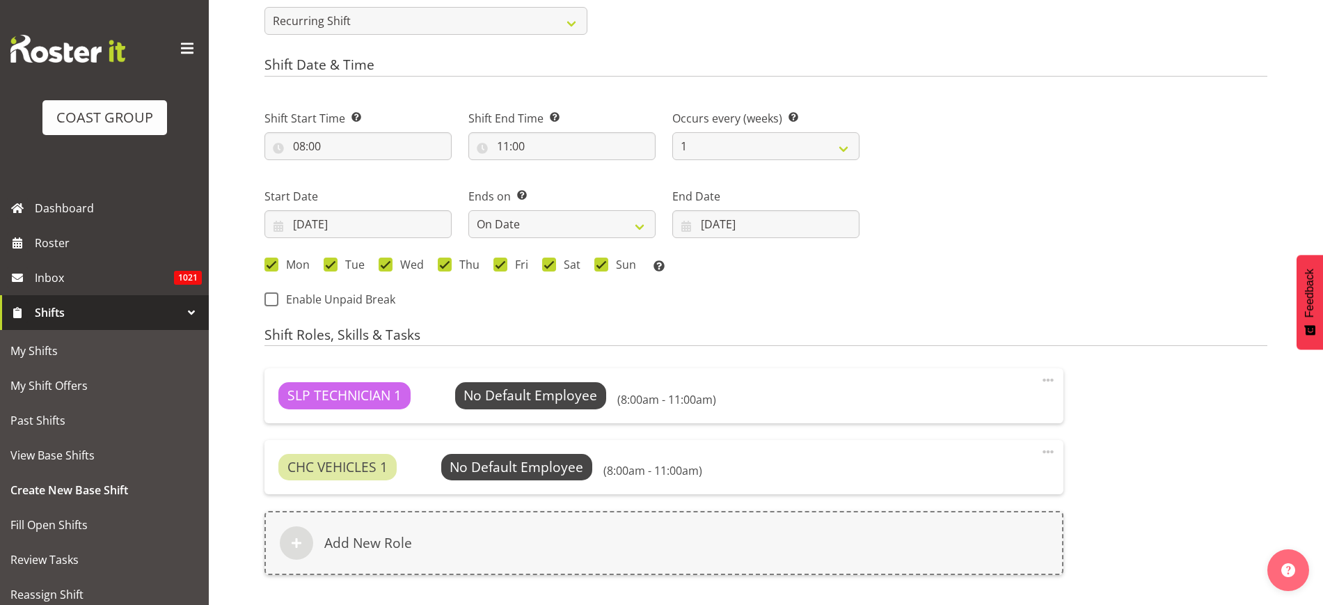
scroll to position [856, 0]
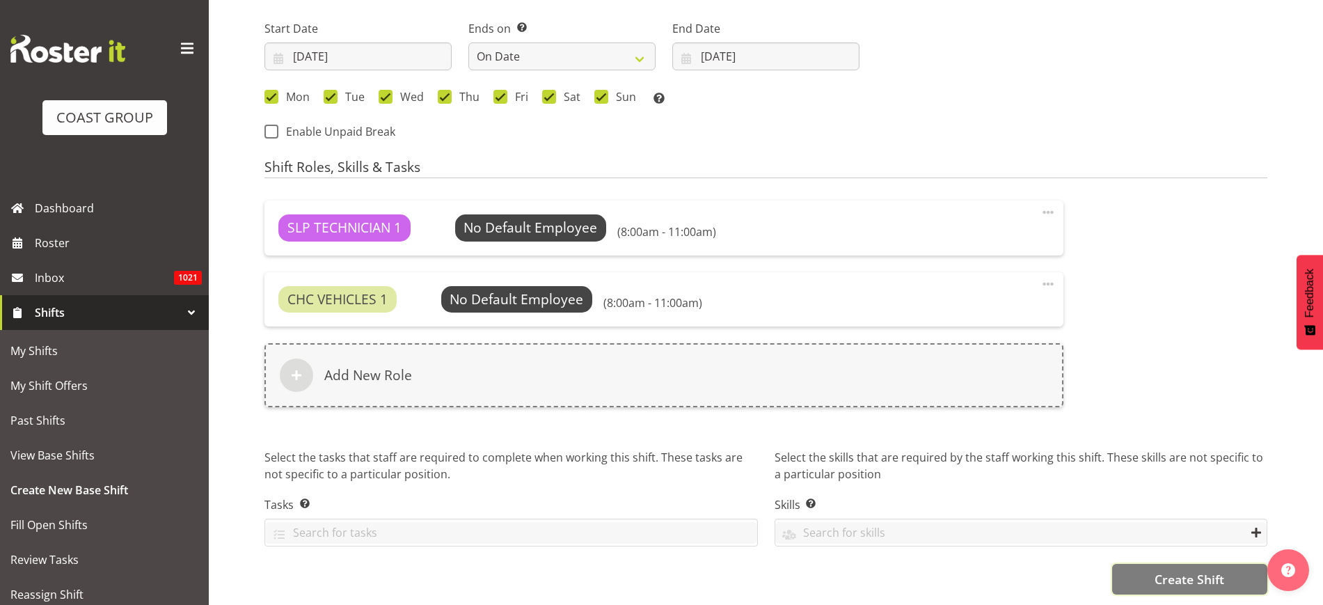
click at [1142, 565] on button "Create Shift" at bounding box center [1189, 579] width 155 height 31
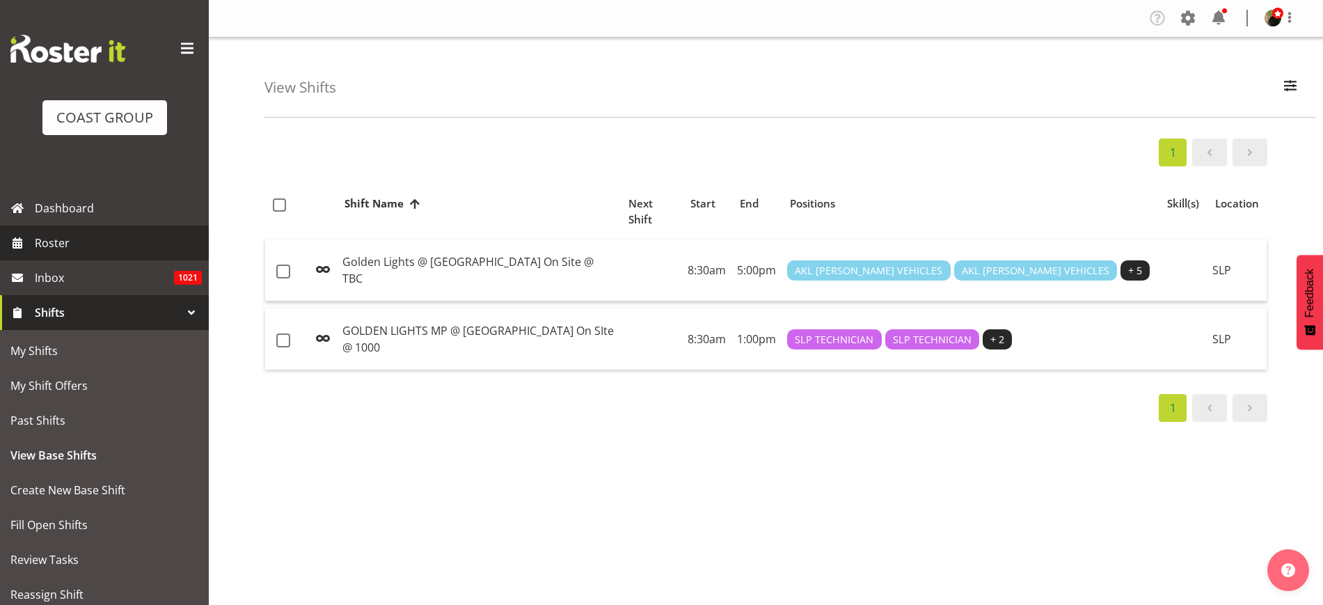
click at [56, 239] on span "Roster" at bounding box center [118, 242] width 167 height 21
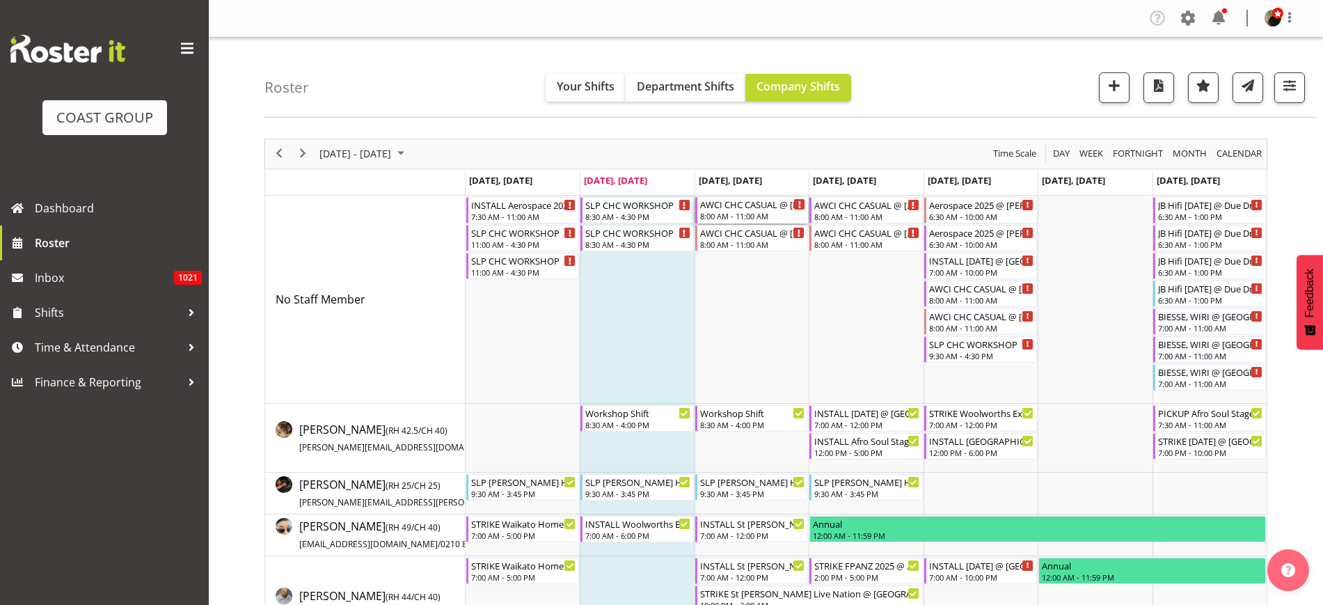
click at [750, 209] on div "AWCI CHC CASUAL @ [PERSON_NAME] On SIte @ 0900" at bounding box center [752, 204] width 105 height 14
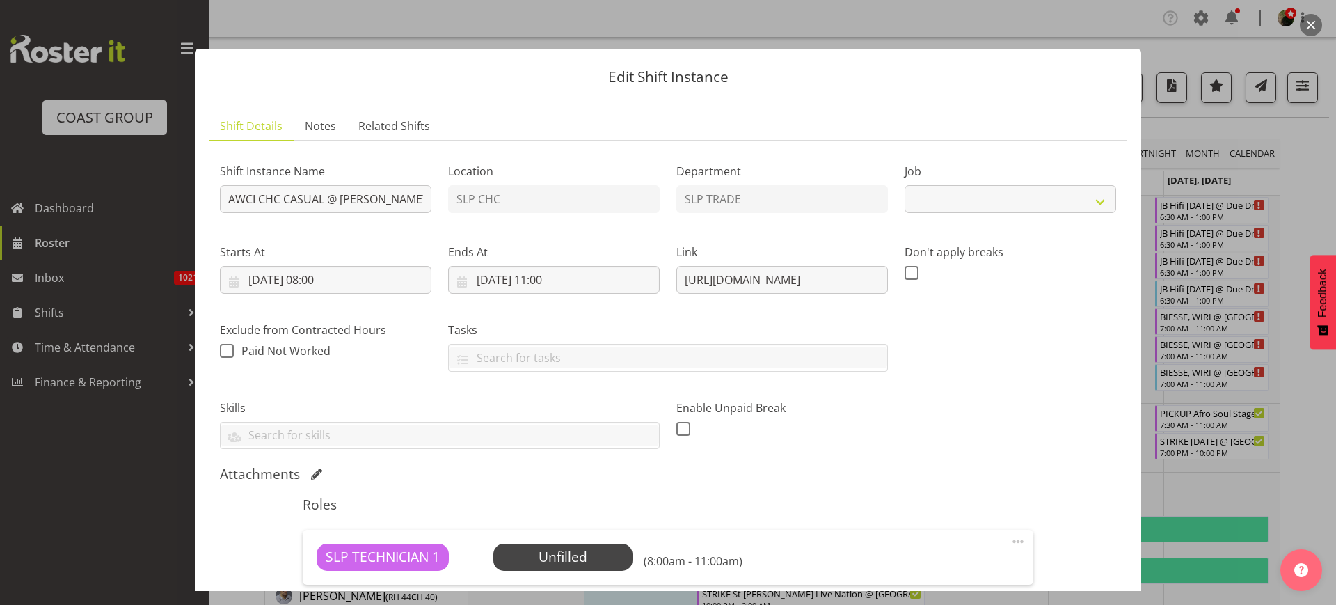
select select "10783"
click at [223, 199] on input "AWCI CHC CASUAL @ Te Pae On SIte @ 0900" at bounding box center [326, 199] width 212 height 28
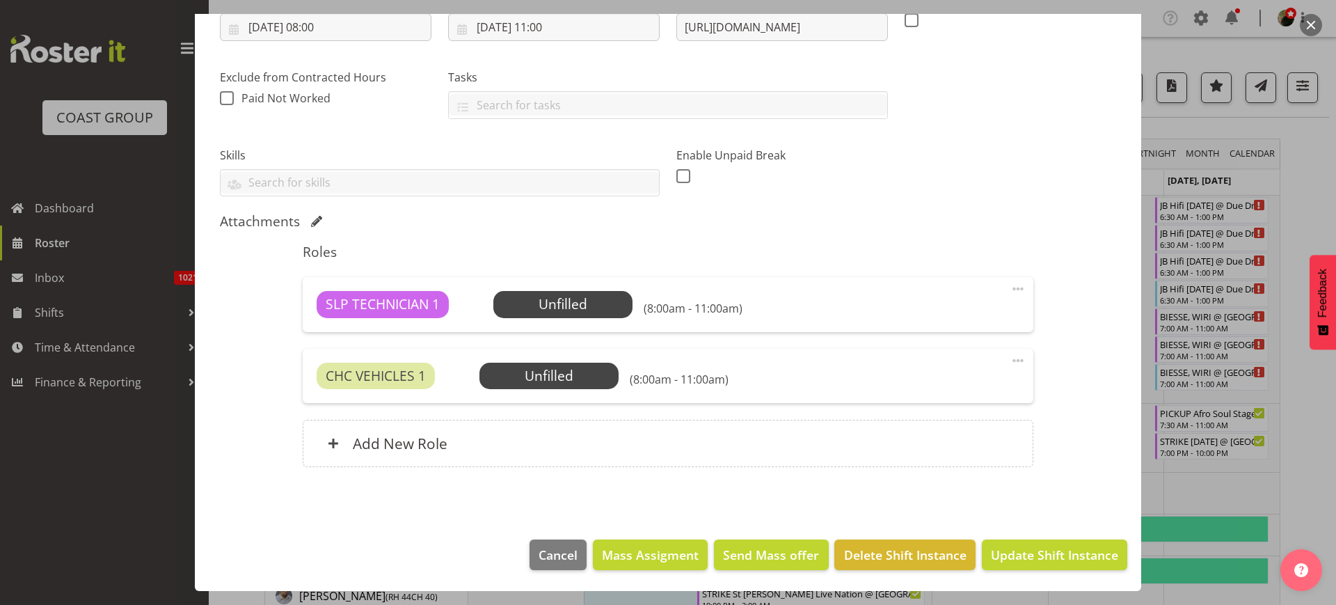
type input "PREP AWCI CHC CASUAL @ The Workshop"
click at [1060, 546] on span "Update Shift Instance" at bounding box center [1054, 555] width 127 height 18
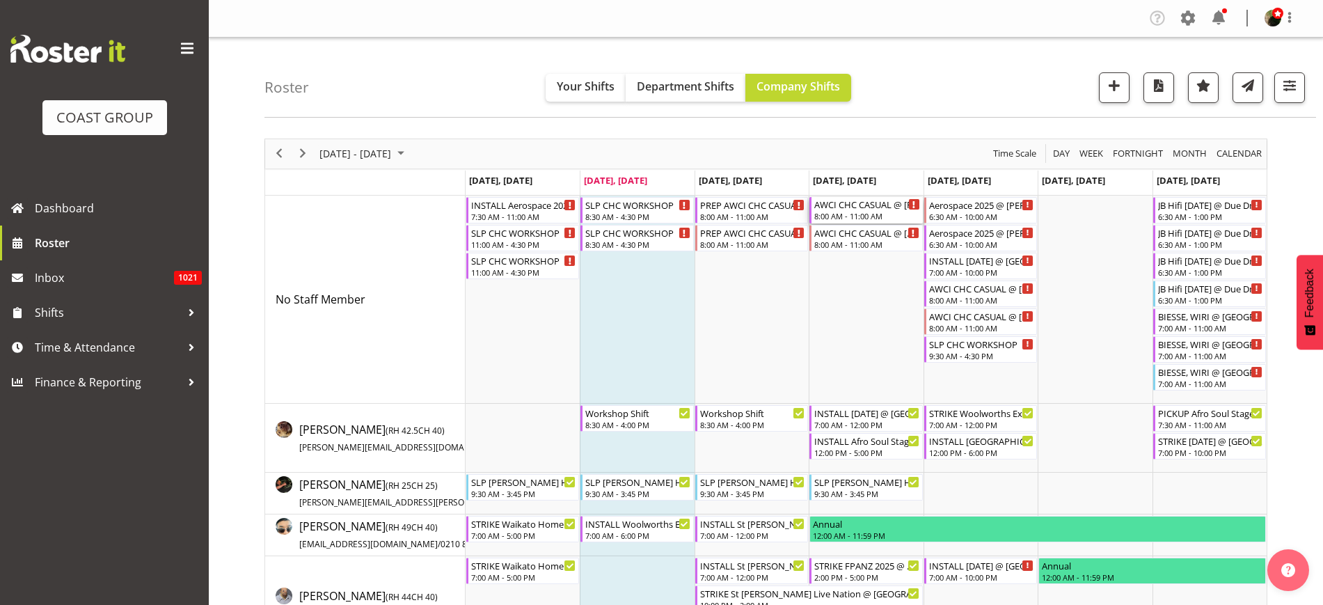
click at [834, 201] on div "AWCI CHC CASUAL @ Te Pae On SIte @ 0900" at bounding box center [866, 204] width 105 height 14
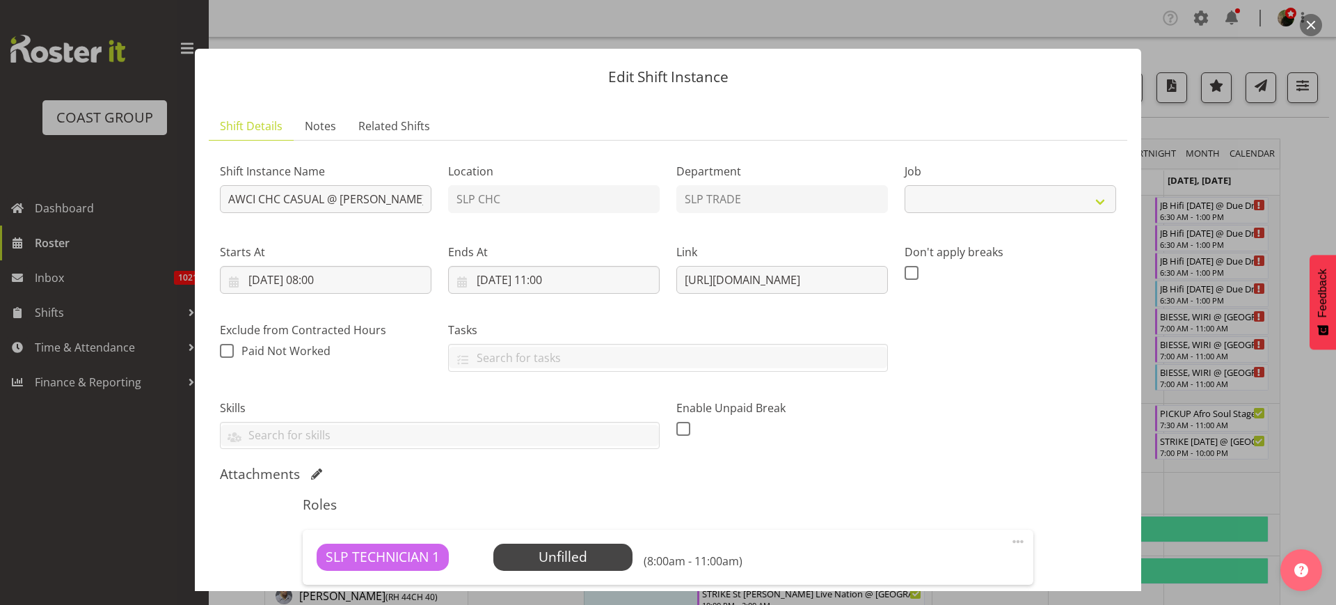
select select "10783"
click at [228, 198] on input "AWCI CHC CASUAL @ Te Pae On SIte @ 0900" at bounding box center [326, 199] width 212 height 28
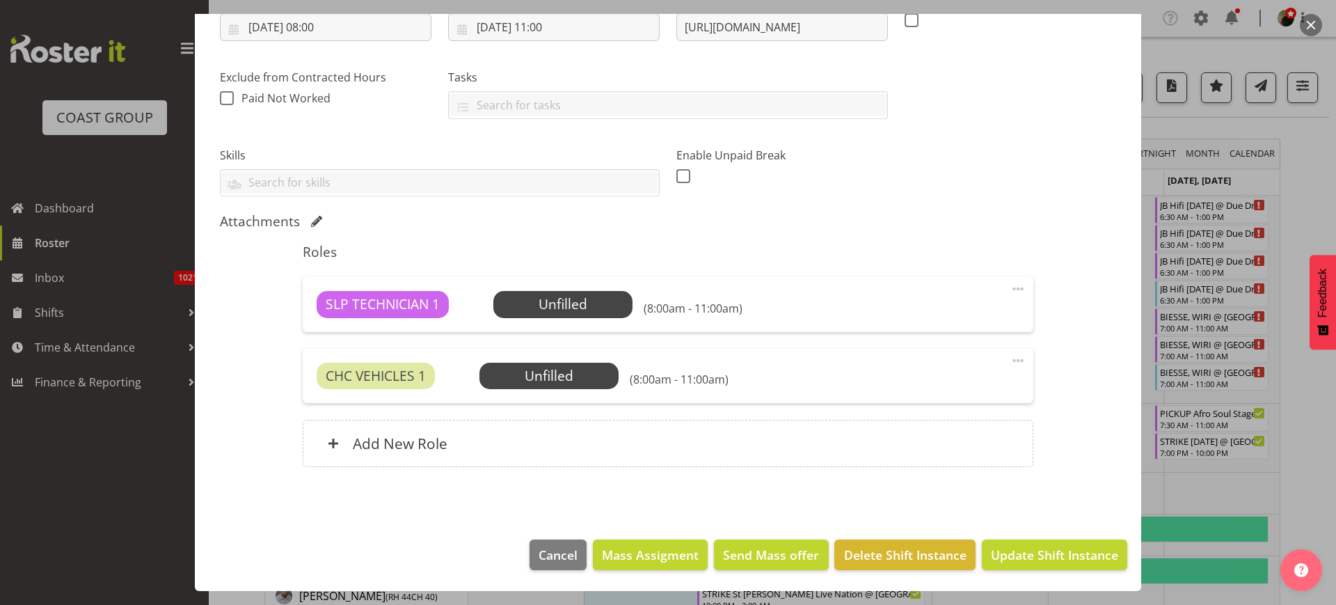
type input "INSTALL AWCI CHC CASUAL @ Te Pae On SIte @ 0900"
click at [1040, 548] on span "Update Shift Instance" at bounding box center [1054, 555] width 127 height 18
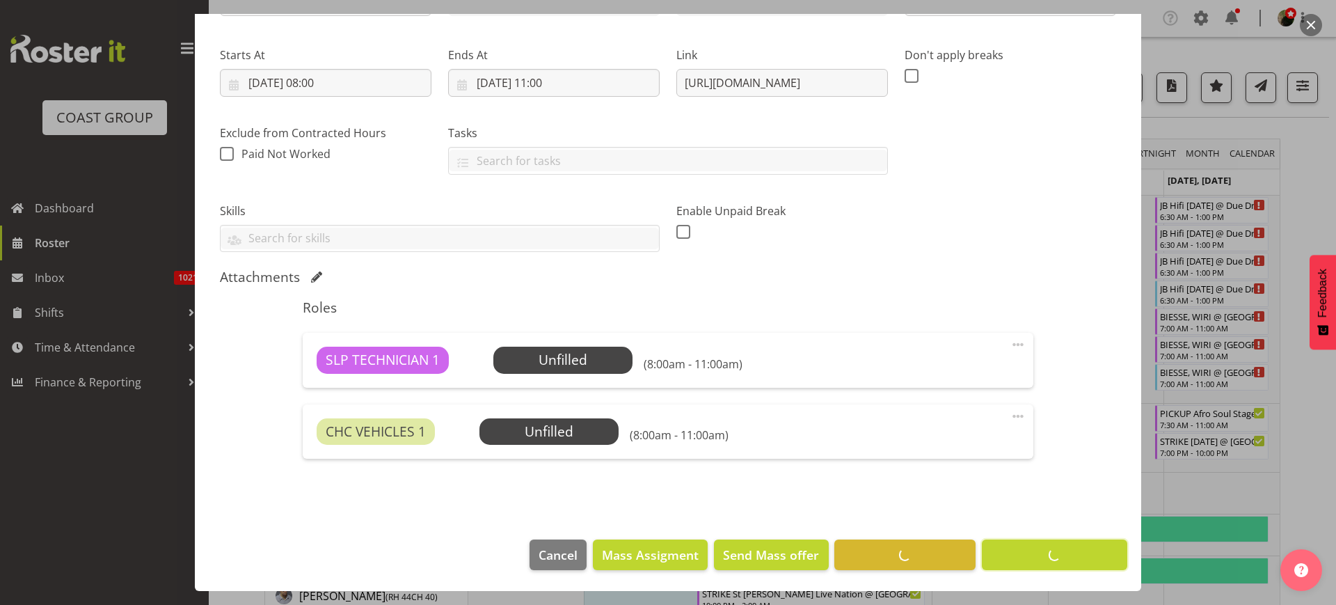
scroll to position [197, 0]
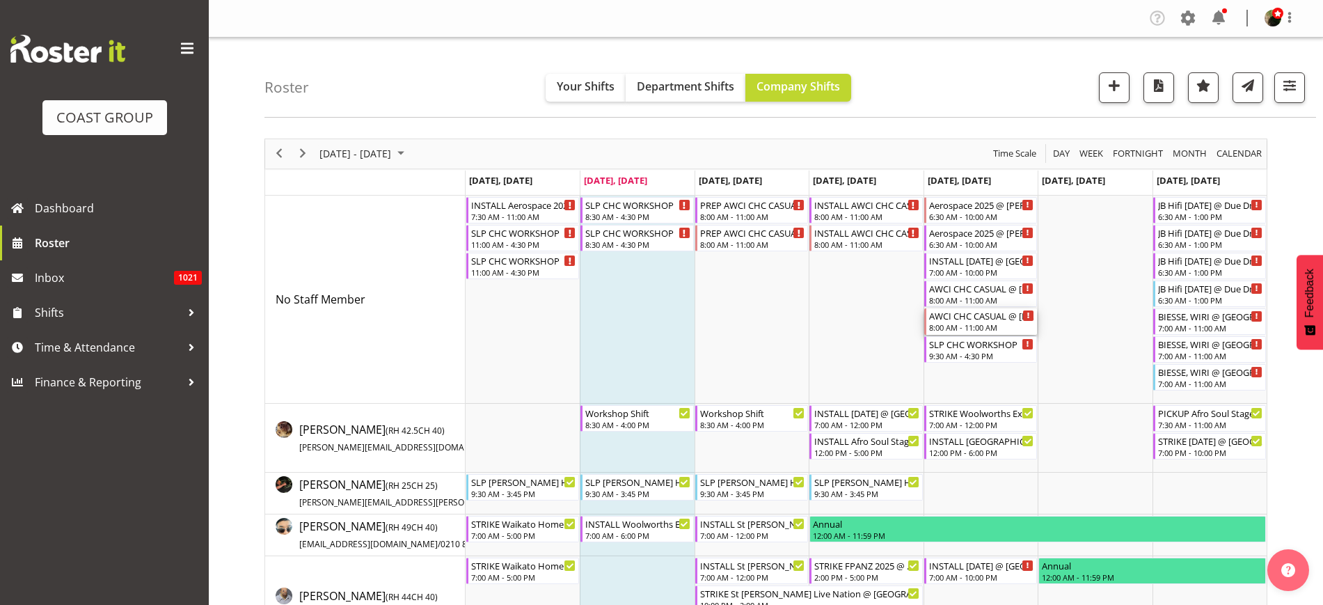
click at [960, 322] on div "8:00 AM - 11:00 AM" at bounding box center [981, 326] width 105 height 11
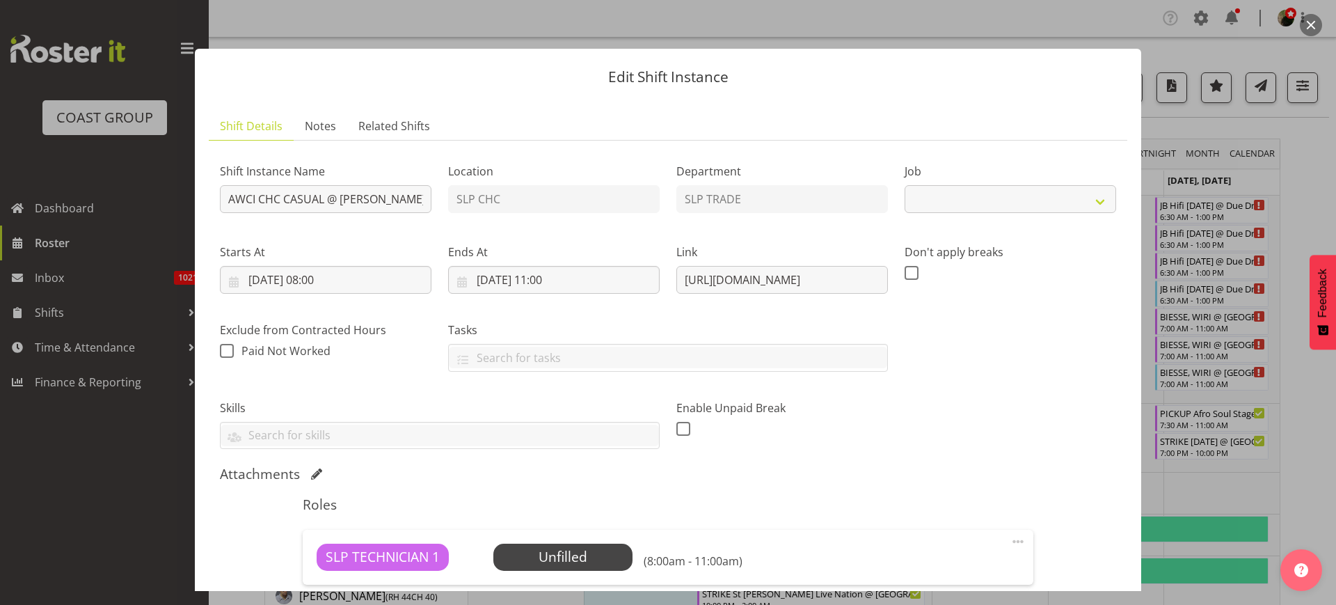
select select "10783"
click at [228, 198] on input "AWCI CHC CASUAL @ Te Pae On SIte @ 0900" at bounding box center [326, 199] width 212 height 28
type input "STRIKE AWCI CHC CASUAL @ Te Pae On SIte @ 1530"
click at [308, 280] on input "10/10/2025, 08:00" at bounding box center [326, 280] width 212 height 28
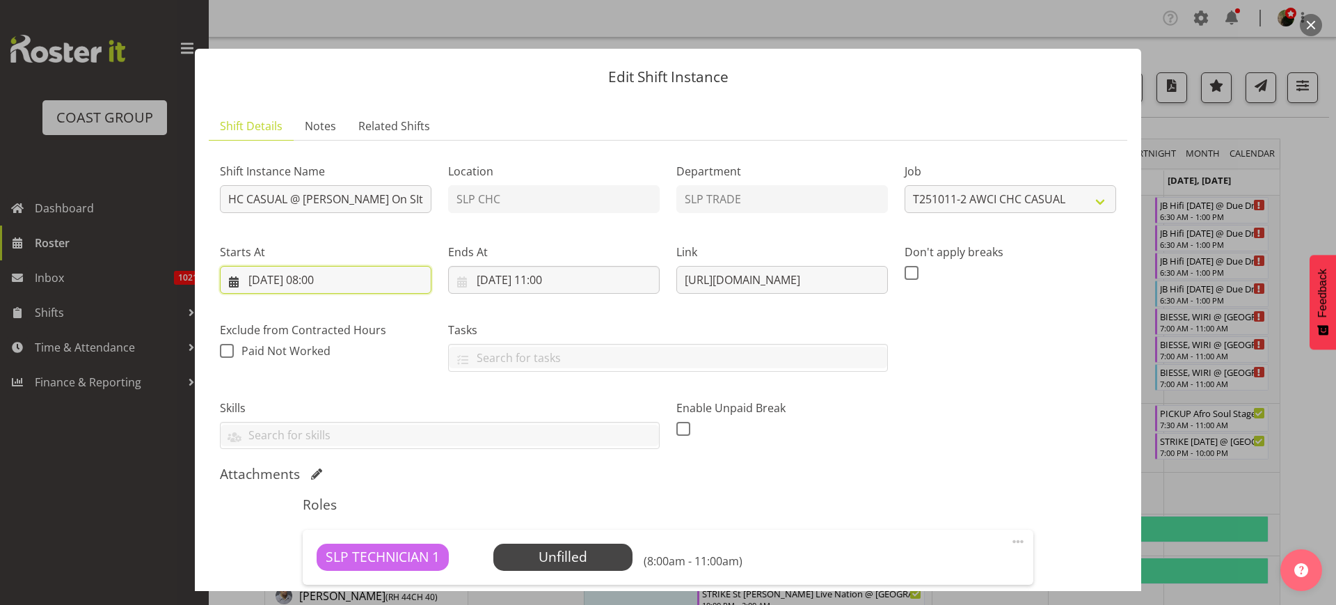
scroll to position [0, 0]
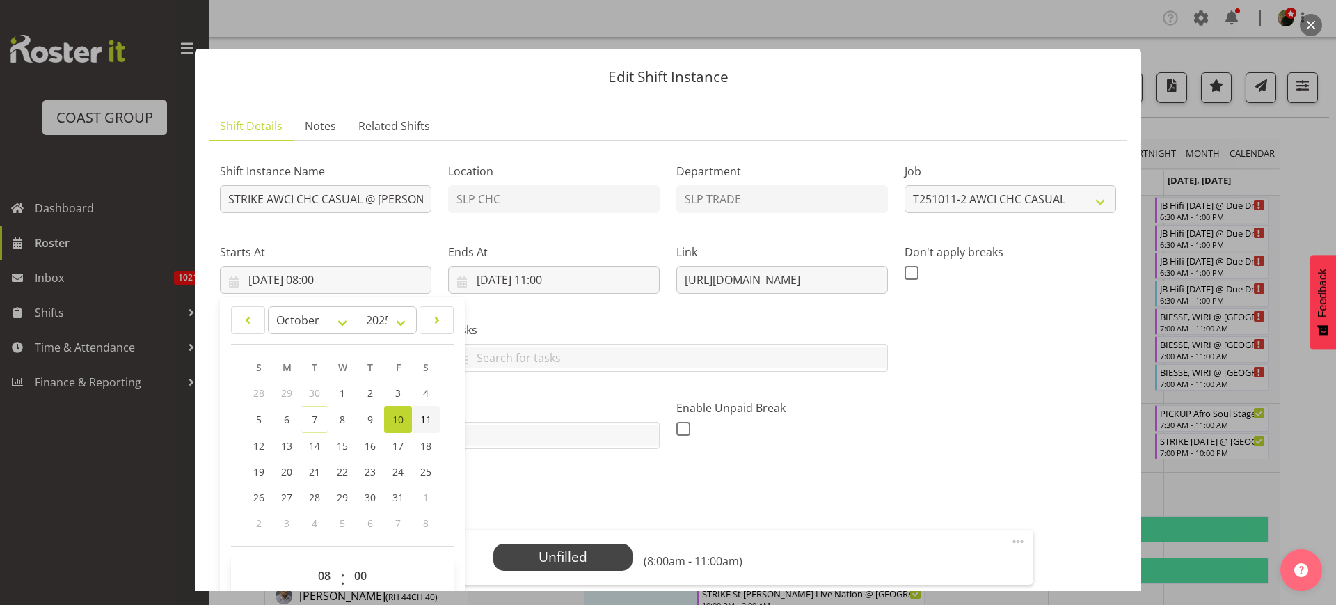
click at [427, 417] on span "11" at bounding box center [425, 419] width 11 height 13
type input "11/10/2025, 08:00"
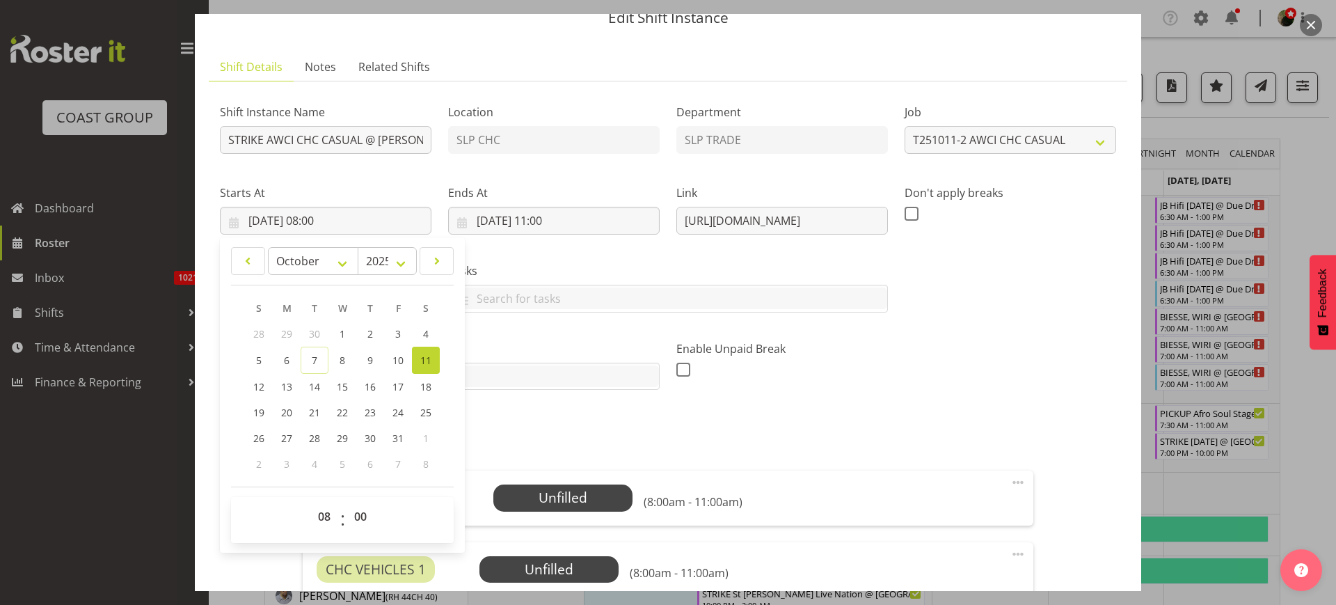
scroll to position [87, 0]
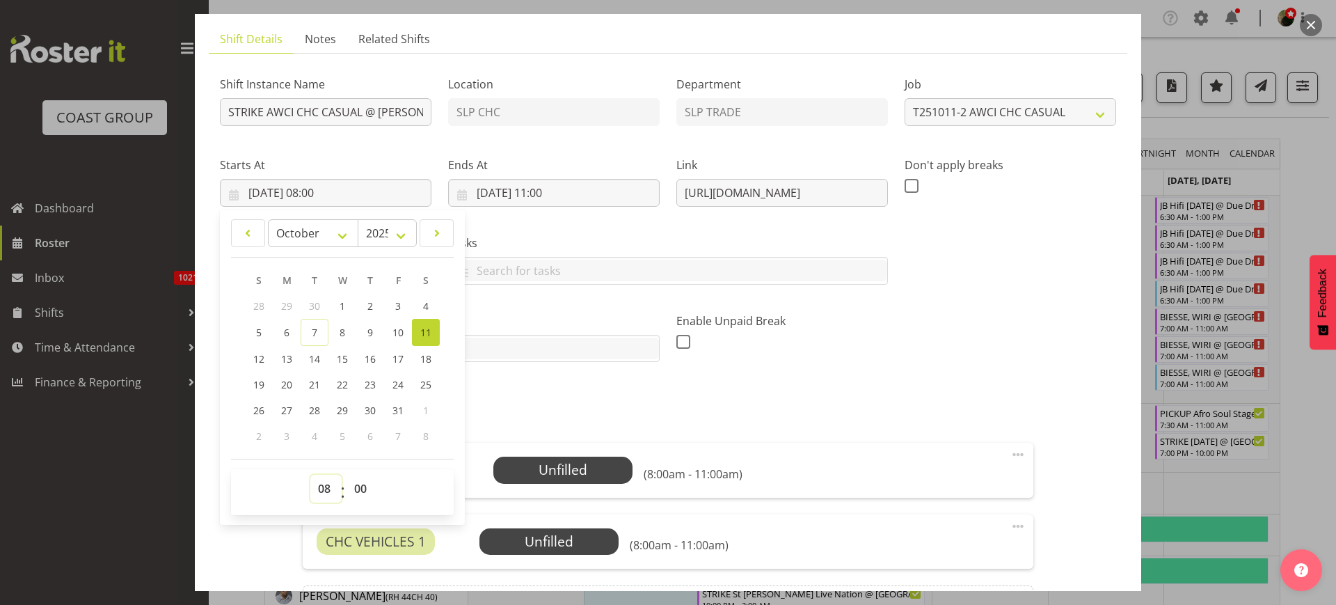
click at [329, 486] on select "00 01 02 03 04 05 06 07 08 09 10 11 12 13 14 15 16 17 18 19 20 21 22 23" at bounding box center [325, 489] width 31 height 28
select select "15"
click at [310, 475] on select "00 01 02 03 04 05 06 07 08 09 10 11 12 13 14 15 16 17 18 19 20 21 22 23" at bounding box center [325, 489] width 31 height 28
type input "11/10/2025, 15:00"
click at [546, 191] on input "10/10/2025, 11:00" at bounding box center [554, 193] width 212 height 28
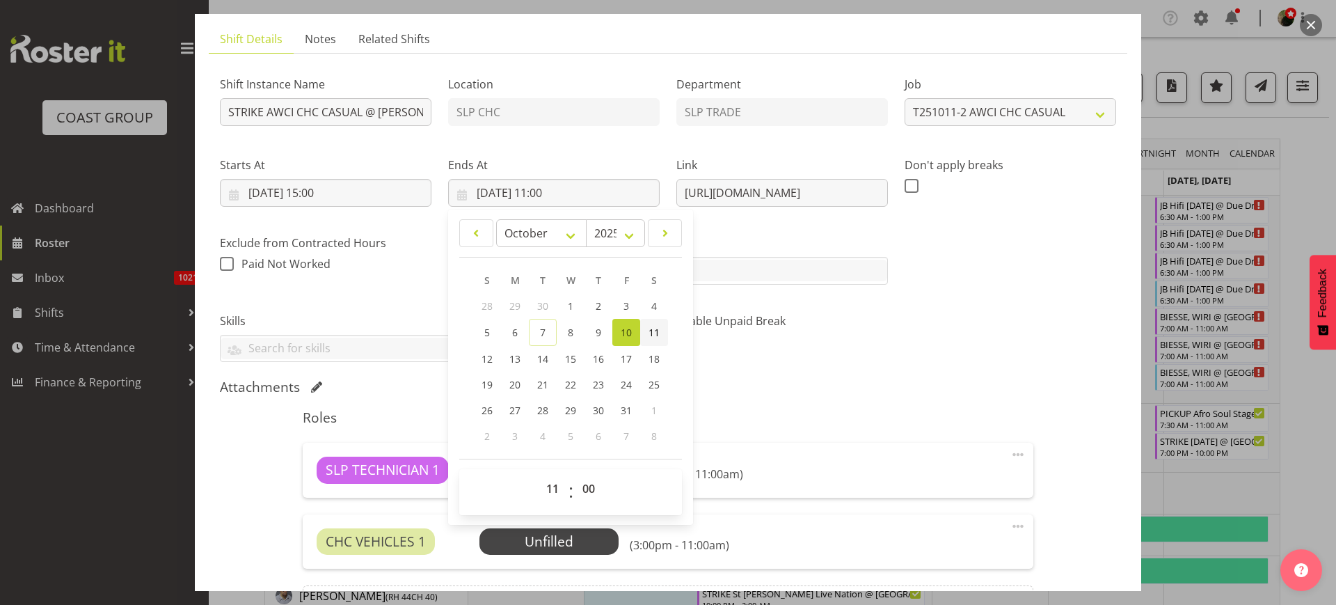
click at [651, 328] on span "11" at bounding box center [653, 332] width 11 height 13
type input "11/10/2025, 11:00"
click at [545, 490] on select "00 01 02 03 04 05 06 07 08 09 10 11 12 13 14 15 16 17 18 19 20 21 22 23" at bounding box center [554, 489] width 31 height 28
select select "17"
click at [539, 475] on select "00 01 02 03 04 05 06 07 08 09 10 11 12 13 14 15 16 17 18 19 20 21 22 23" at bounding box center [554, 489] width 31 height 28
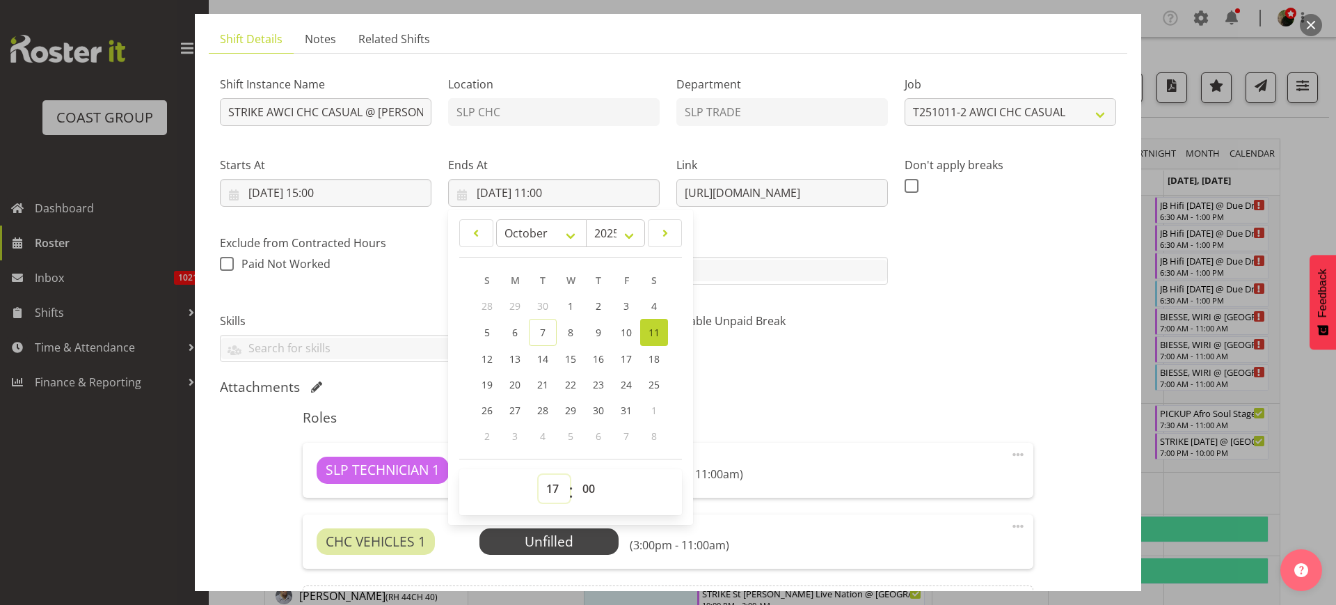
type input "11/10/2025, 17:00"
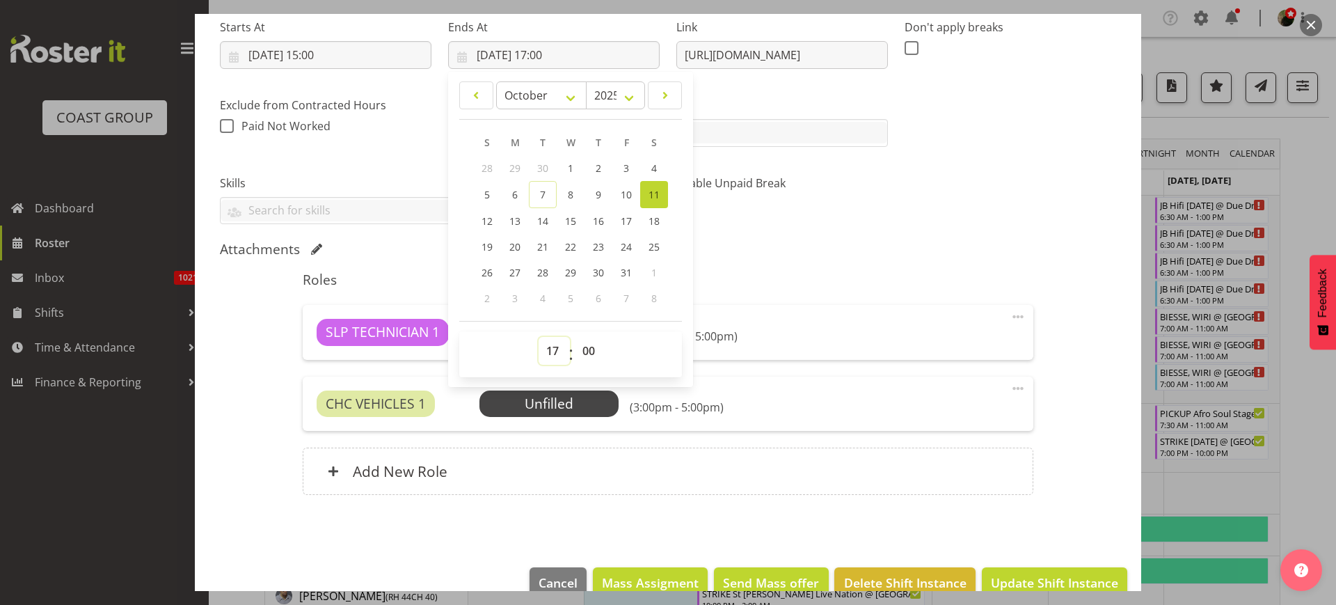
scroll to position [253, 0]
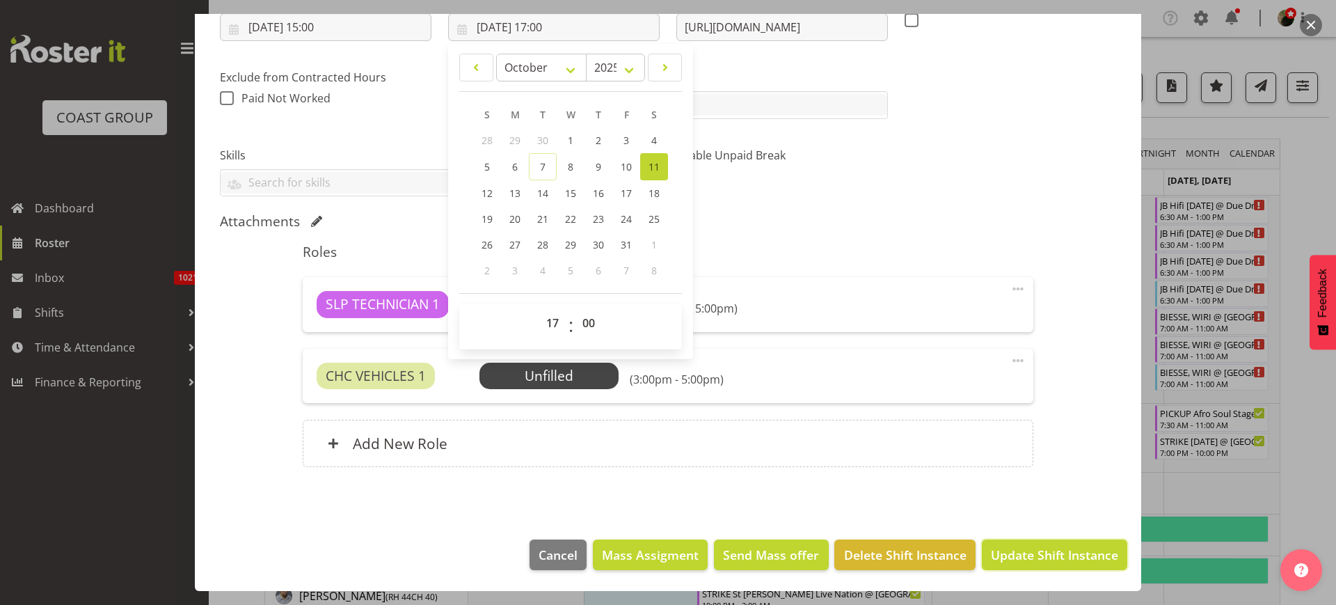
click at [1051, 548] on span "Update Shift Instance" at bounding box center [1054, 555] width 127 height 18
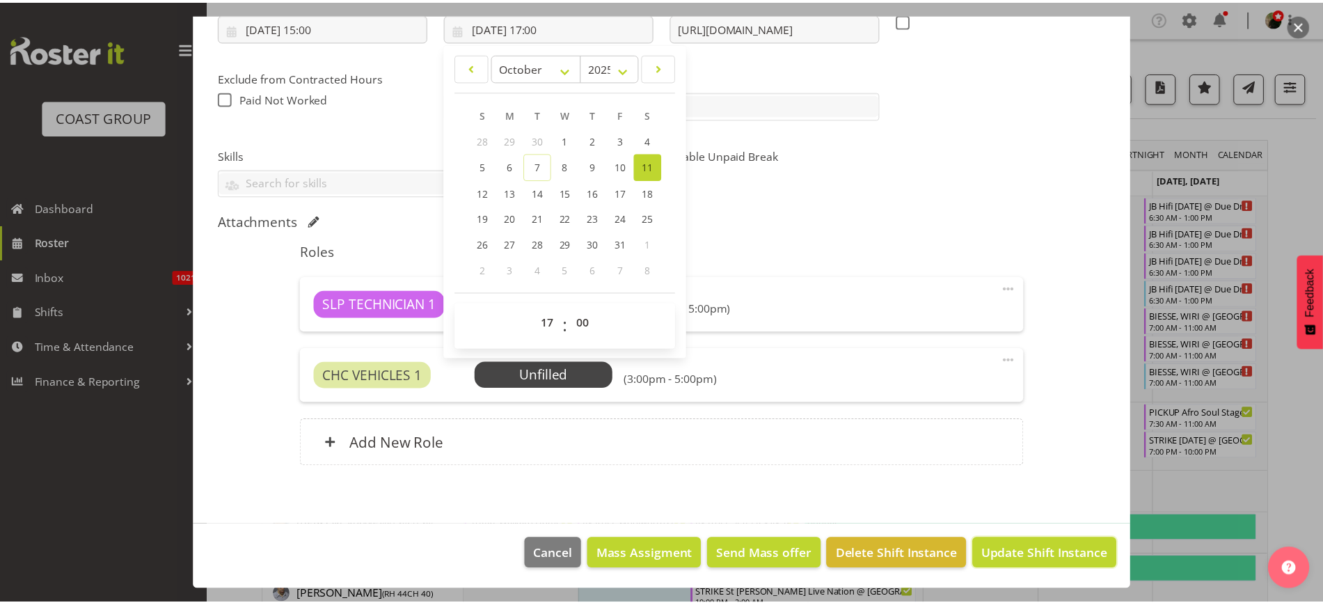
scroll to position [197, 0]
